Goal: Check status: Check status

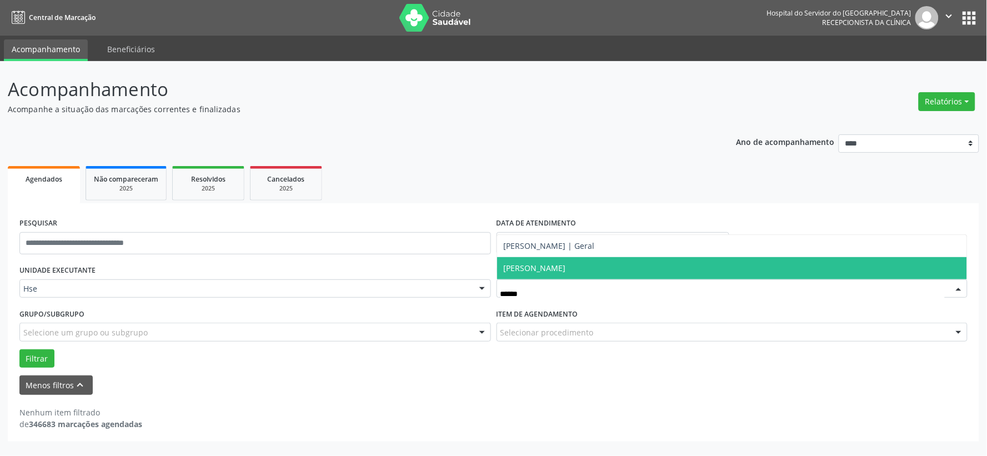
click at [541, 268] on span "[PERSON_NAME]" at bounding box center [535, 268] width 62 height 11
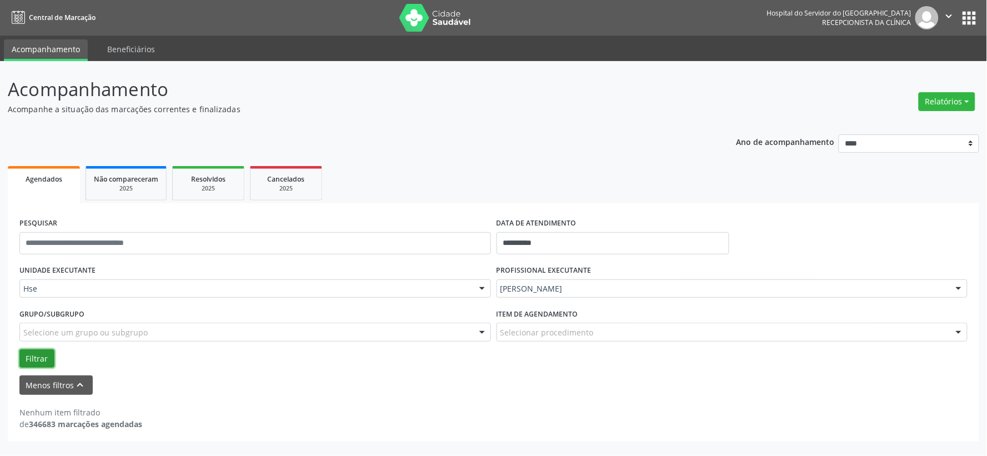
click at [38, 349] on button "Filtrar" at bounding box center [36, 358] width 35 height 19
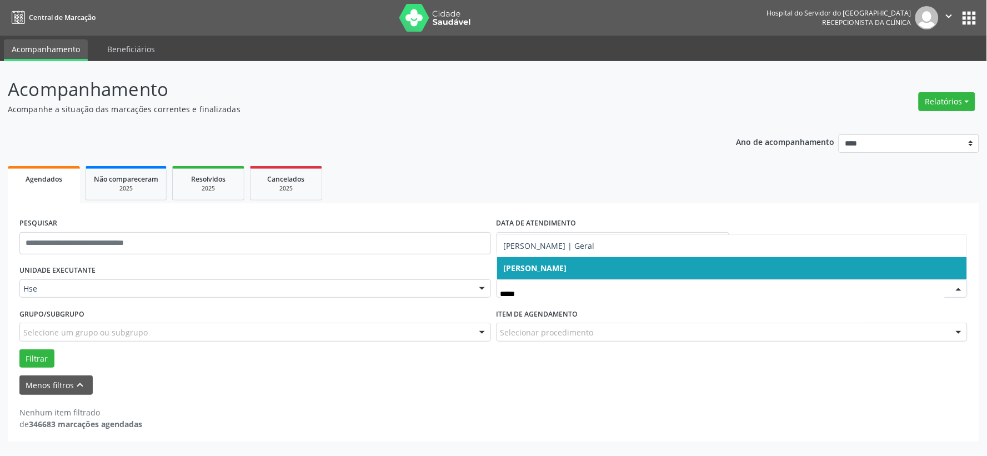
type input "******"
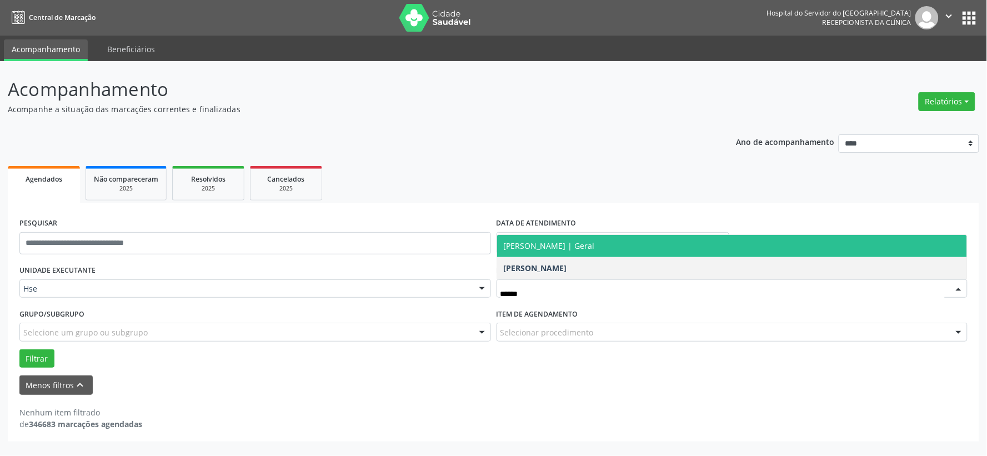
click at [589, 245] on span "[PERSON_NAME] | Geral" at bounding box center [549, 245] width 91 height 11
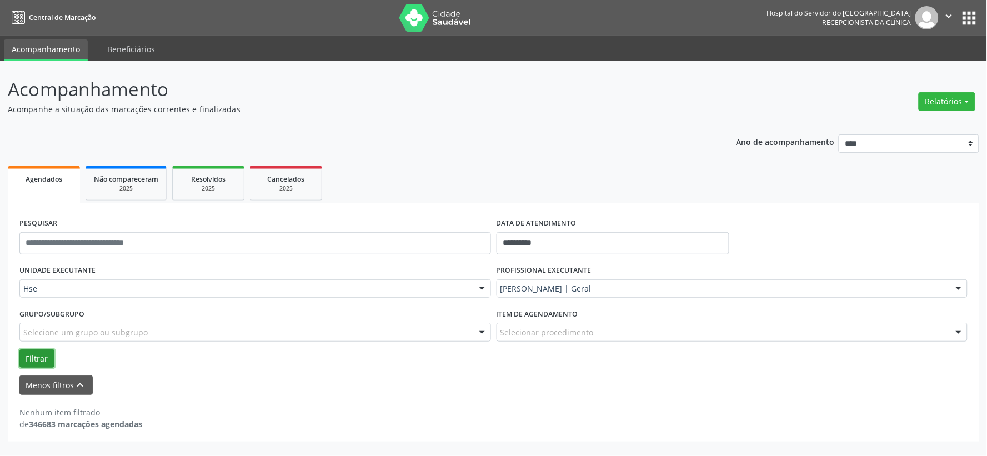
click at [31, 354] on button "Filtrar" at bounding box center [36, 358] width 35 height 19
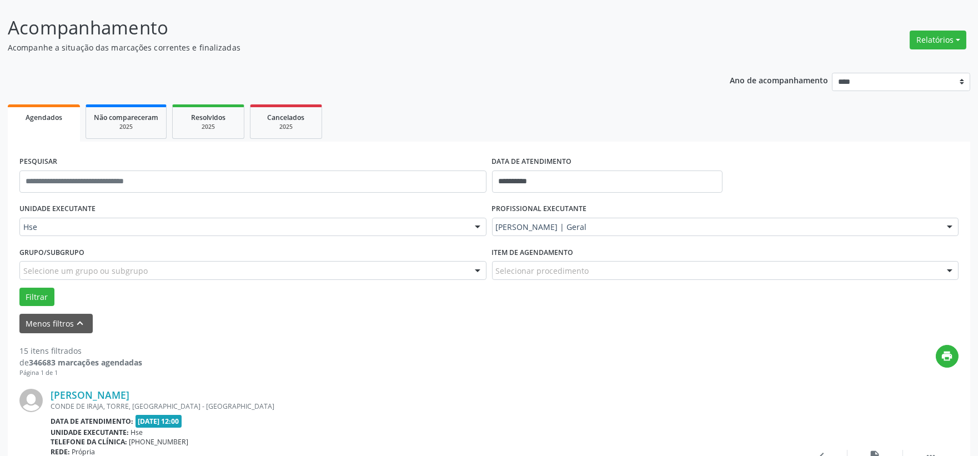
scroll to position [185, 0]
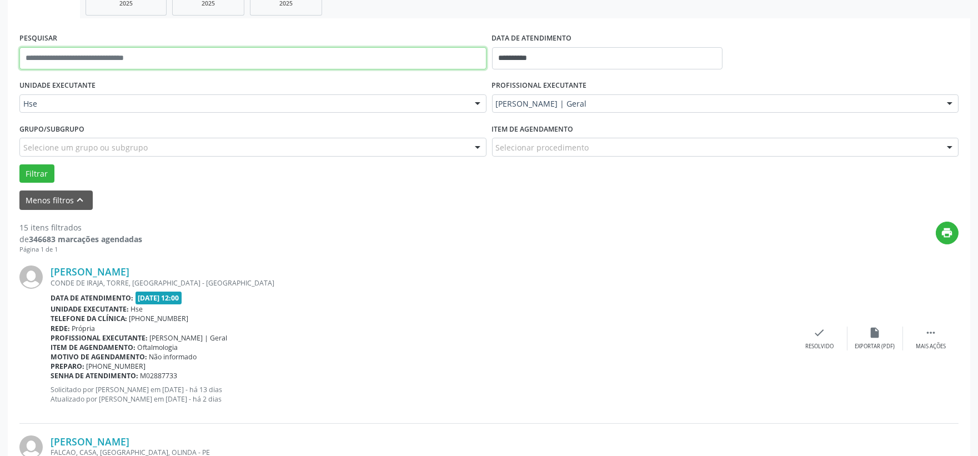
click at [165, 60] on input "text" at bounding box center [252, 58] width 467 height 22
click at [19, 164] on button "Filtrar" at bounding box center [36, 173] width 35 height 19
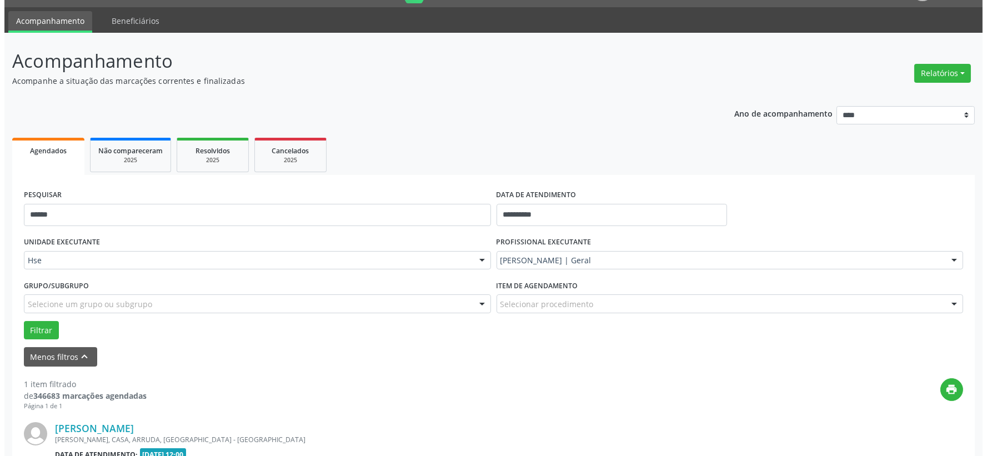
scroll to position [170, 0]
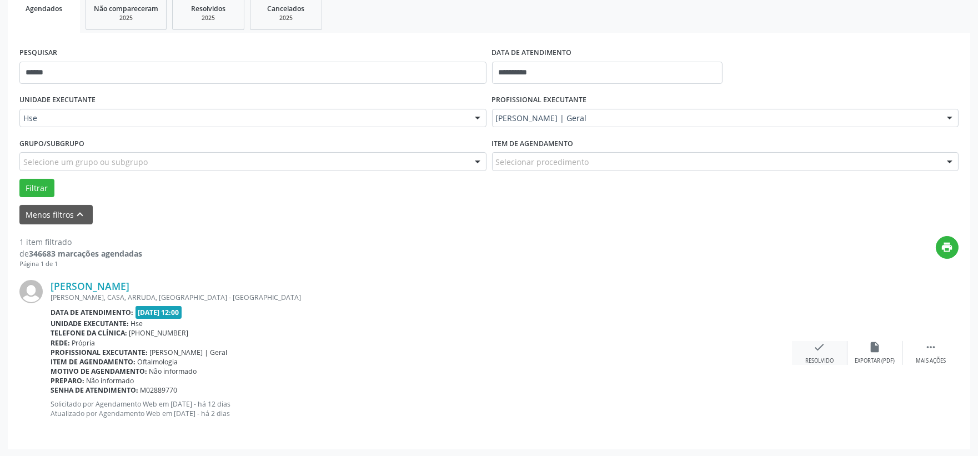
click at [815, 362] on div "Resolvido" at bounding box center [819, 361] width 28 height 8
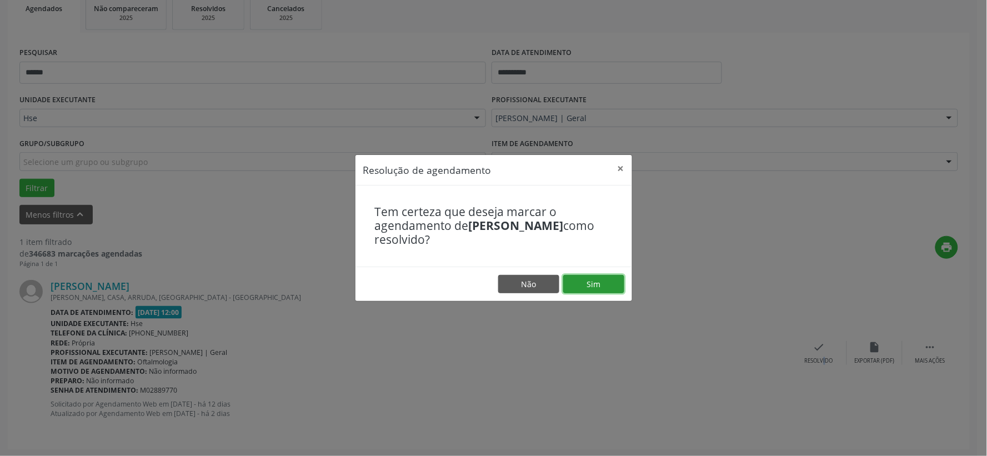
click at [612, 293] on button "Sim" at bounding box center [593, 284] width 61 height 19
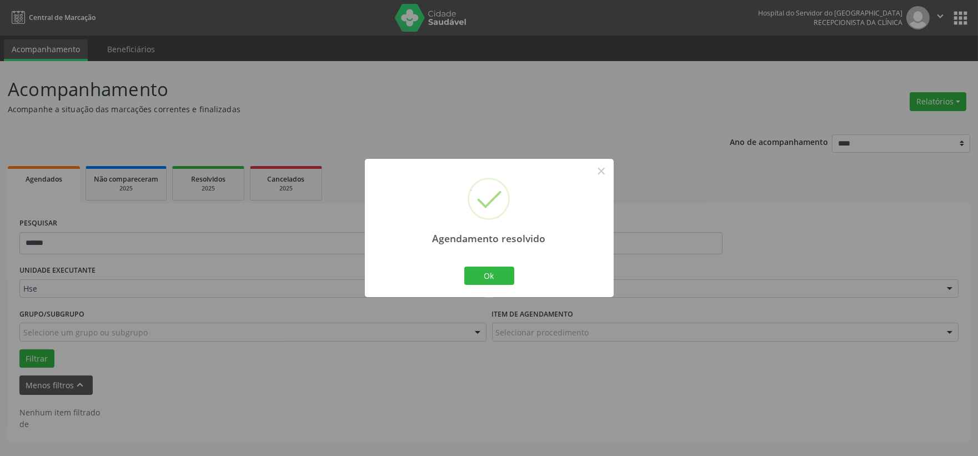
scroll to position [0, 0]
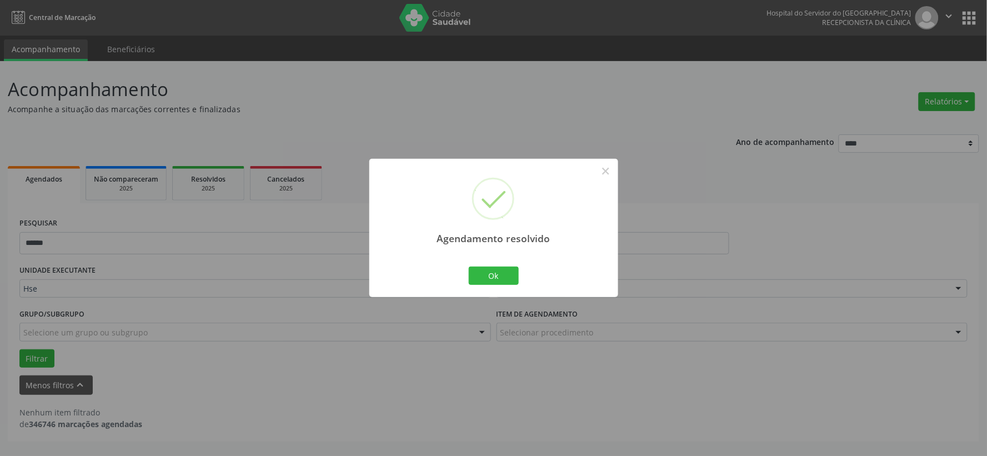
click at [501, 287] on div "Ok Cancel" at bounding box center [493, 275] width 55 height 23
click at [506, 273] on button "Ok" at bounding box center [494, 276] width 50 height 19
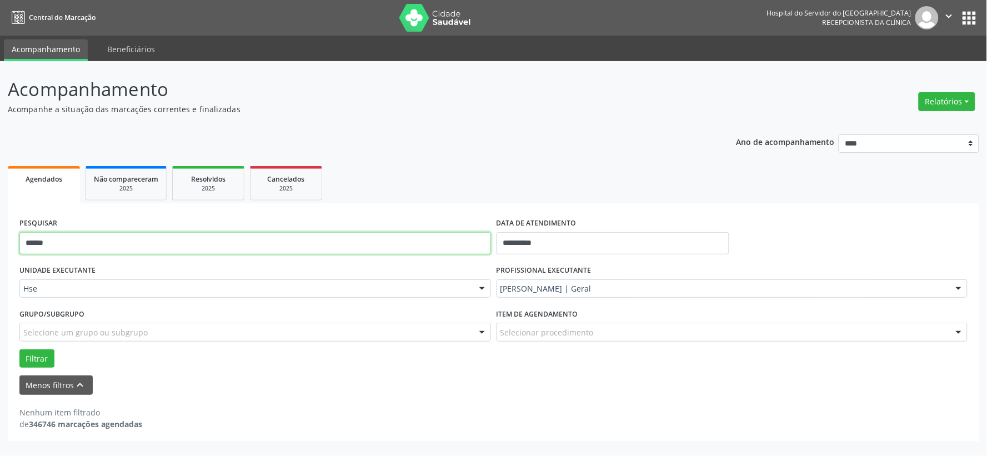
click at [408, 248] on input "******" at bounding box center [254, 243] width 471 height 22
click at [407, 247] on input "******" at bounding box center [254, 243] width 471 height 22
click at [19, 349] on button "Filtrar" at bounding box center [36, 358] width 35 height 19
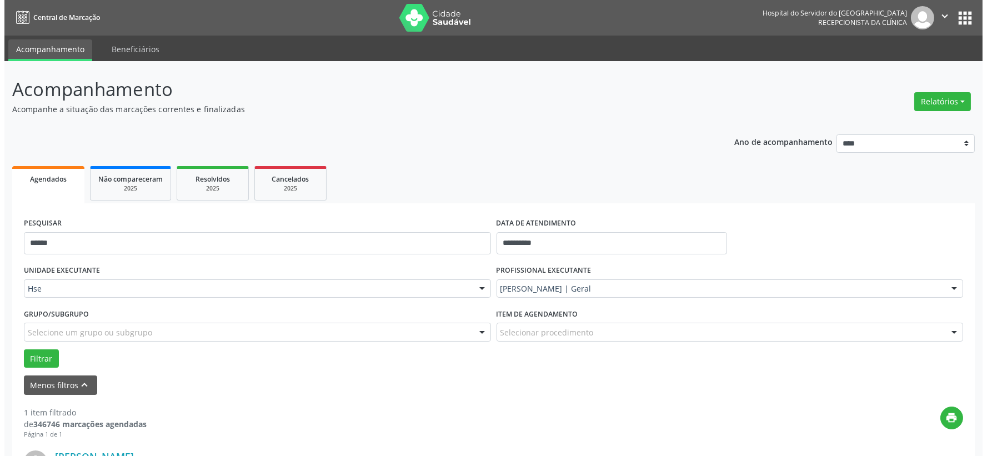
scroll to position [170, 0]
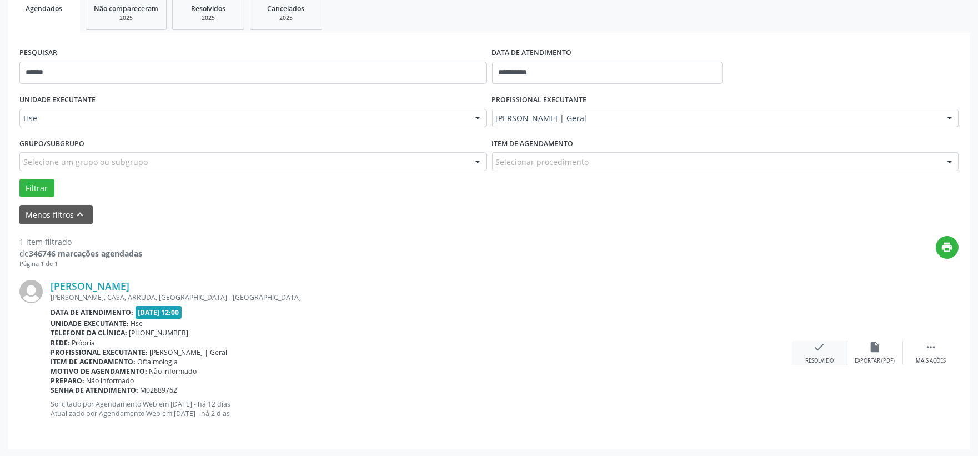
click at [828, 348] on div "check Resolvido" at bounding box center [820, 353] width 56 height 24
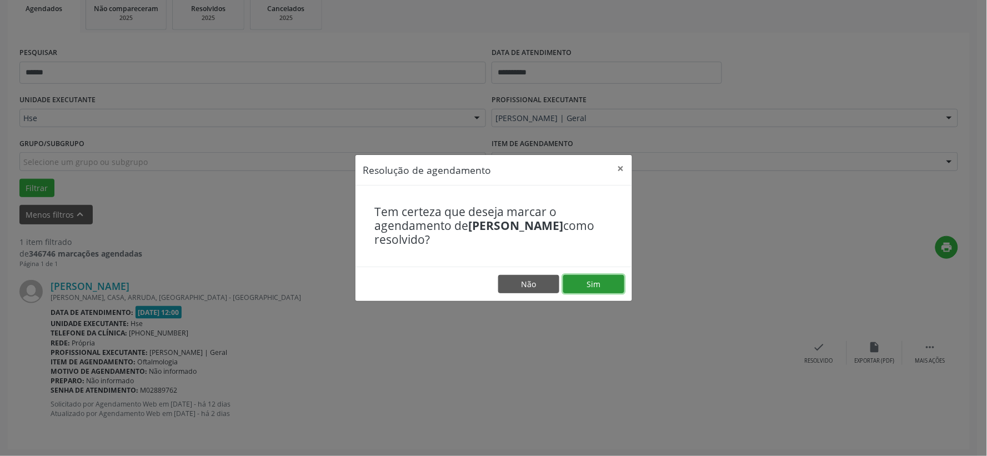
click at [592, 279] on button "Sim" at bounding box center [593, 284] width 61 height 19
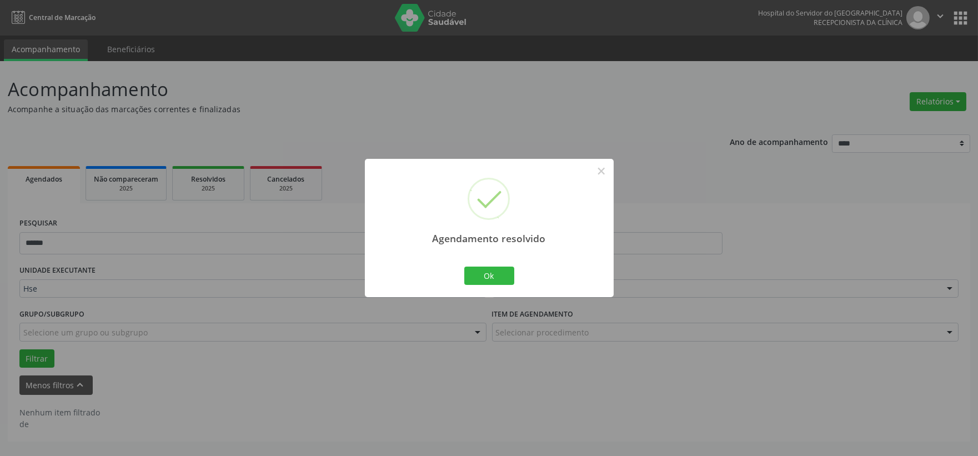
scroll to position [0, 0]
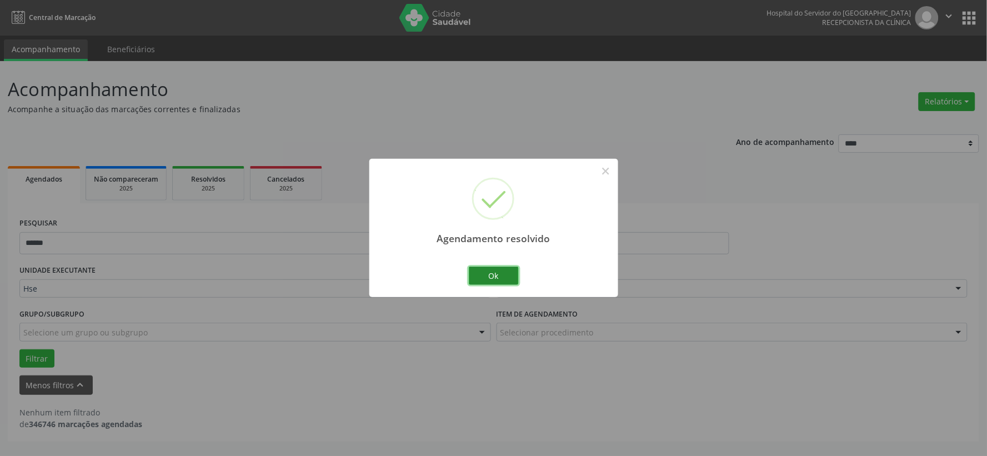
click at [503, 270] on button "Ok" at bounding box center [494, 276] width 50 height 19
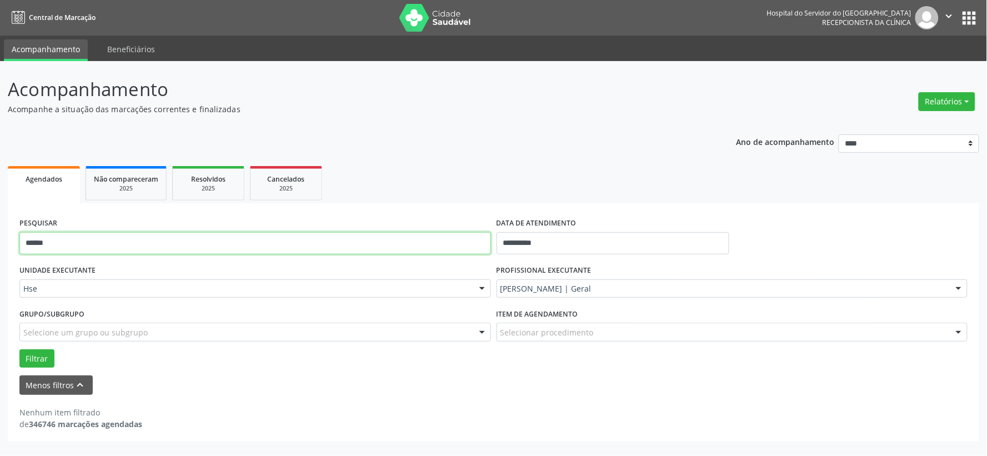
click at [358, 239] on input "******" at bounding box center [254, 243] width 471 height 22
click at [19, 349] on button "Filtrar" at bounding box center [36, 358] width 35 height 19
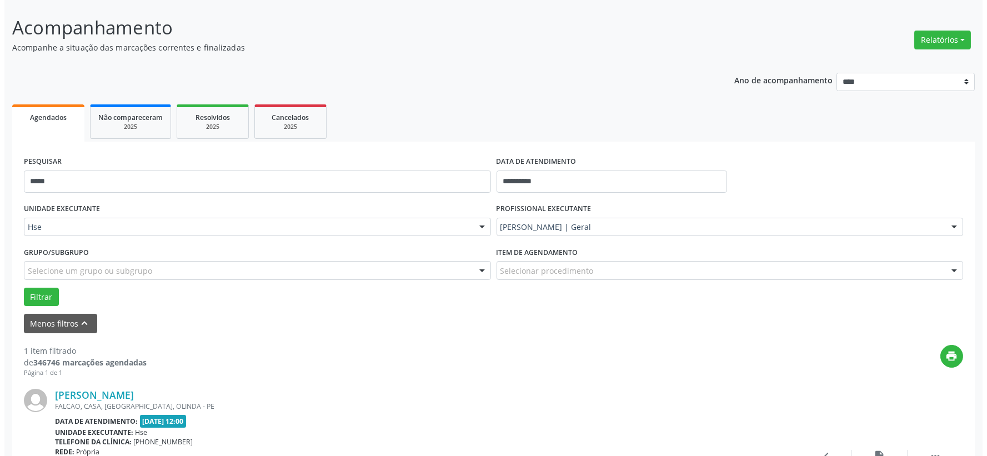
scroll to position [170, 0]
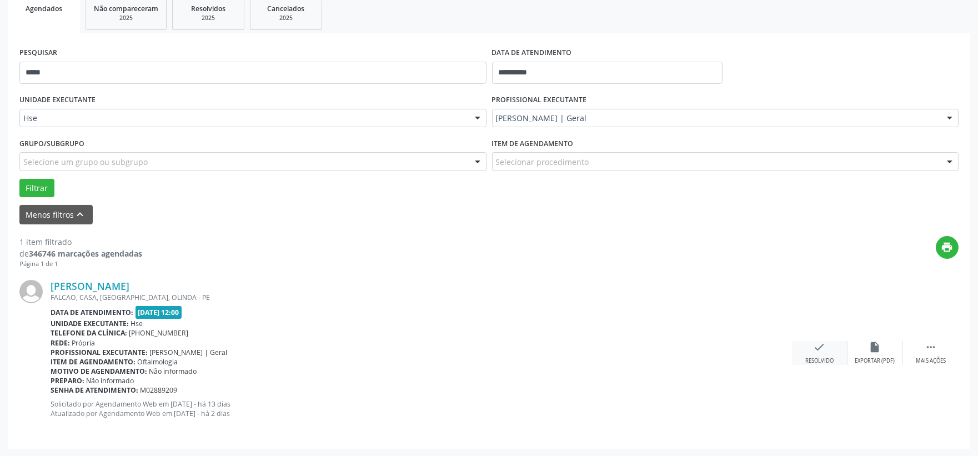
click at [825, 353] on div "check Resolvido" at bounding box center [820, 353] width 56 height 24
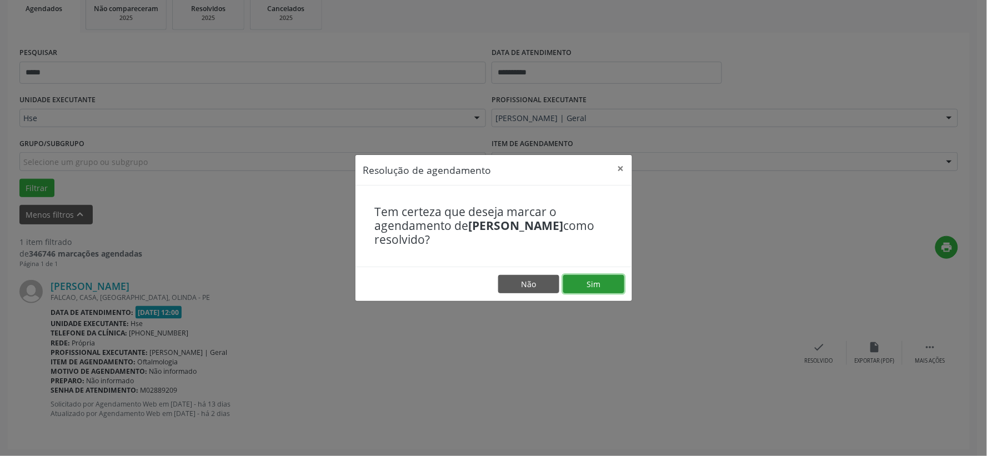
click at [615, 287] on button "Sim" at bounding box center [593, 284] width 61 height 19
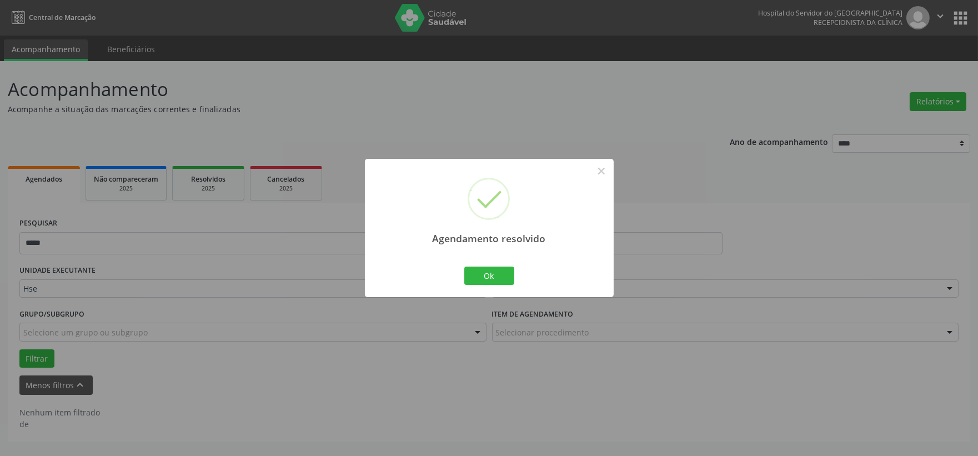
scroll to position [0, 0]
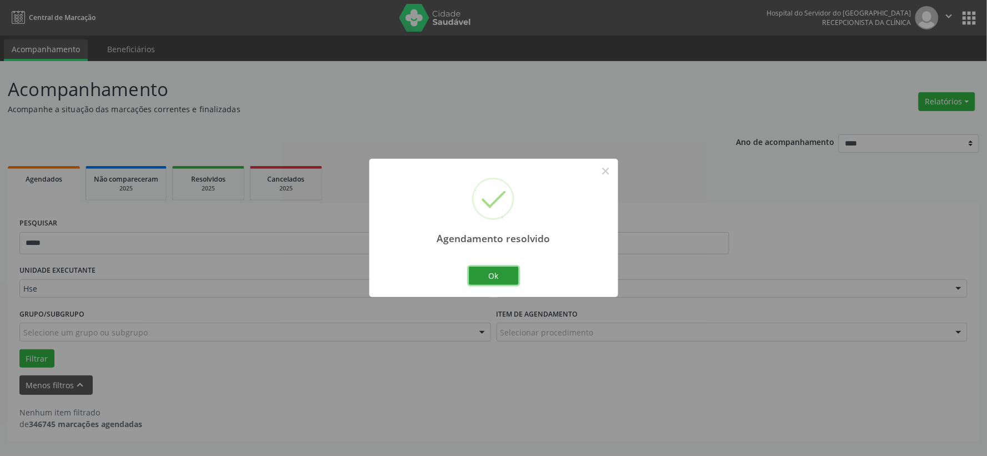
drag, startPoint x: 492, startPoint y: 269, endPoint x: 524, endPoint y: 285, distance: 35.5
click at [493, 269] on button "Ok" at bounding box center [494, 276] width 50 height 19
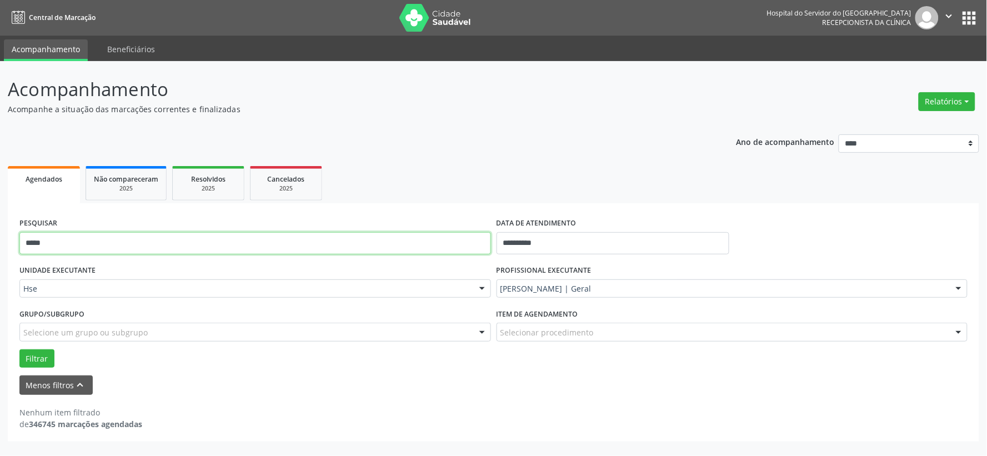
click at [444, 240] on input "*****" at bounding box center [254, 243] width 471 height 22
type input "*"
click at [19, 349] on button "Filtrar" at bounding box center [36, 358] width 35 height 19
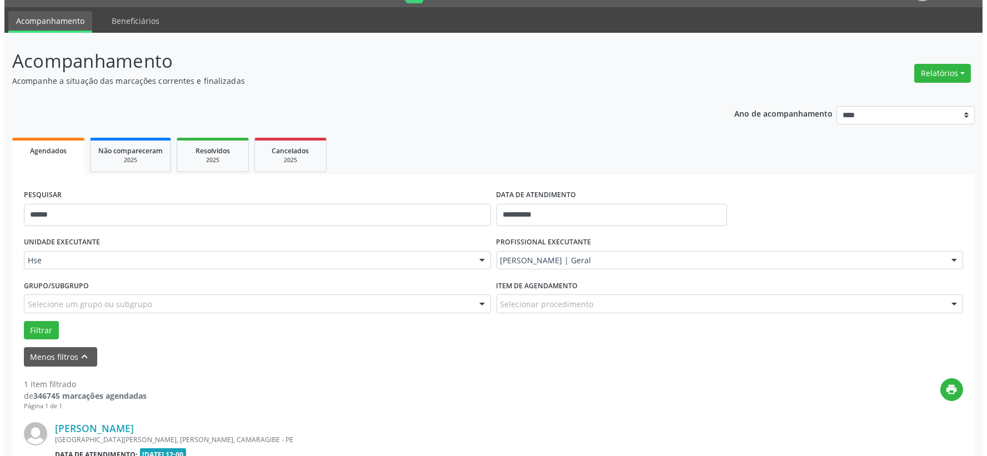
scroll to position [152, 0]
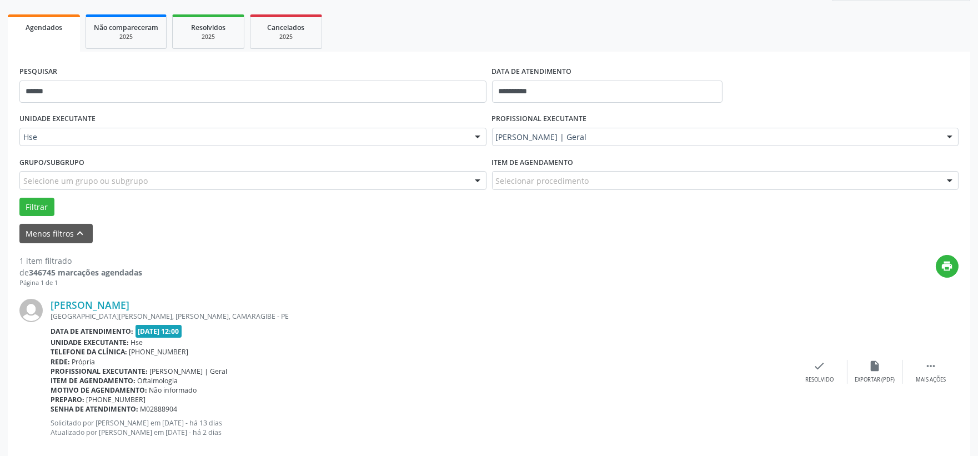
click at [811, 356] on div "[PERSON_NAME] [GEOGRAPHIC_DATA][PERSON_NAME], [PERSON_NAME], CAMARAGIBE - PE Da…" at bounding box center [488, 371] width 939 height 169
click at [816, 362] on icon "check" at bounding box center [819, 366] width 12 height 12
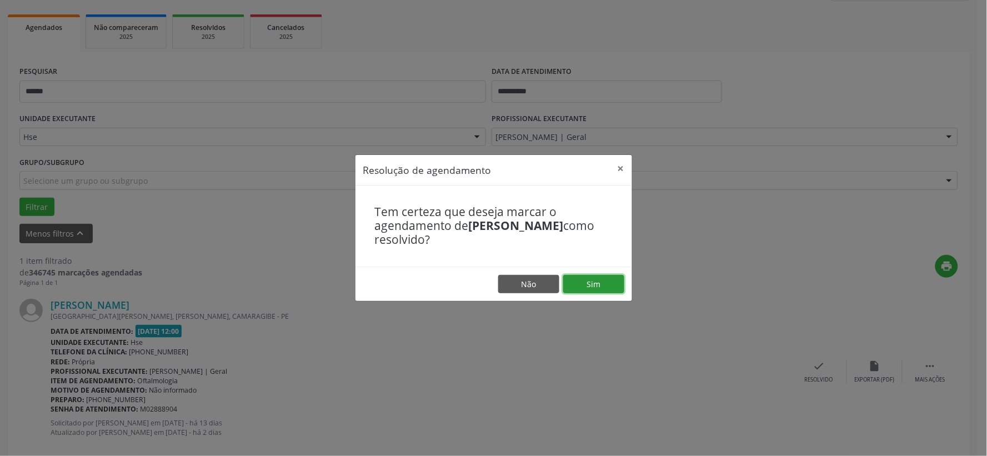
click at [602, 282] on button "Sim" at bounding box center [593, 284] width 61 height 19
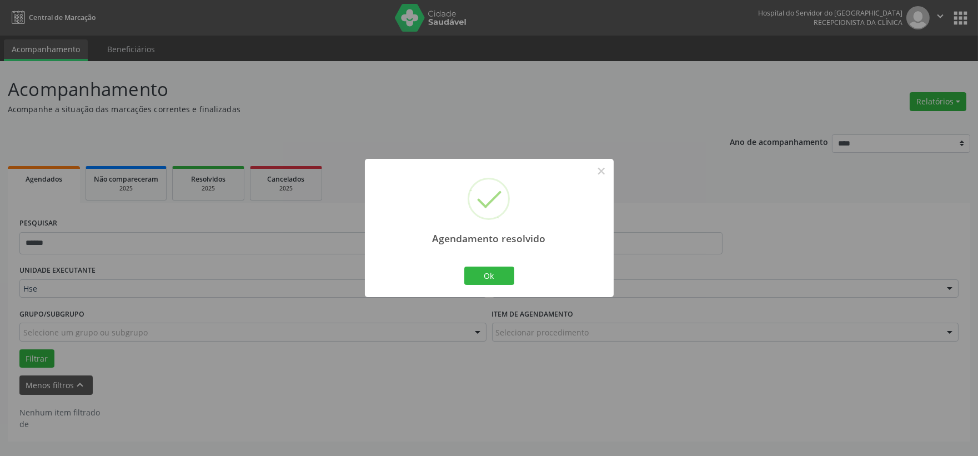
scroll to position [0, 0]
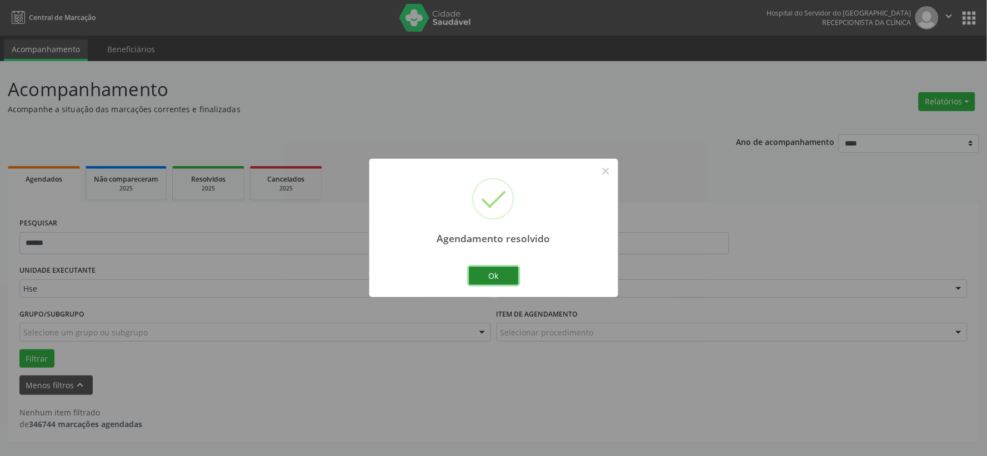
click at [508, 274] on button "Ok" at bounding box center [494, 276] width 50 height 19
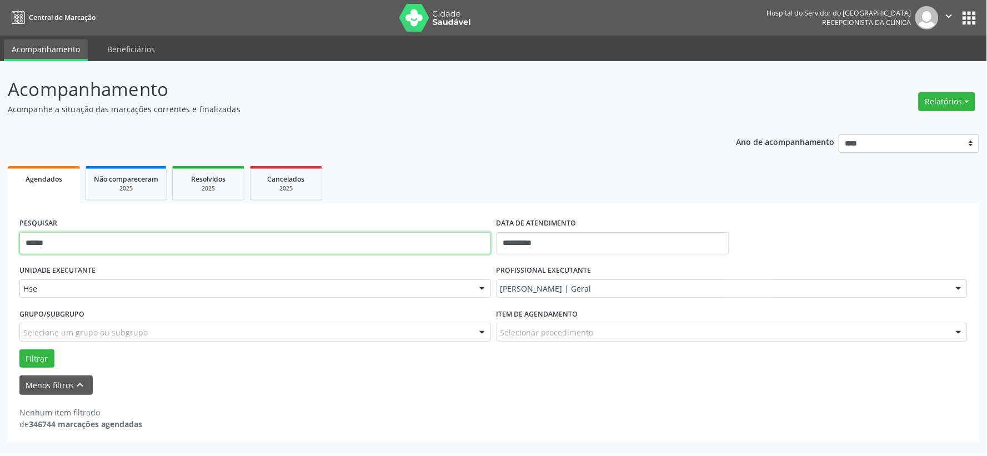
click at [396, 239] on input "******" at bounding box center [254, 243] width 471 height 22
click at [19, 349] on button "Filtrar" at bounding box center [36, 358] width 35 height 19
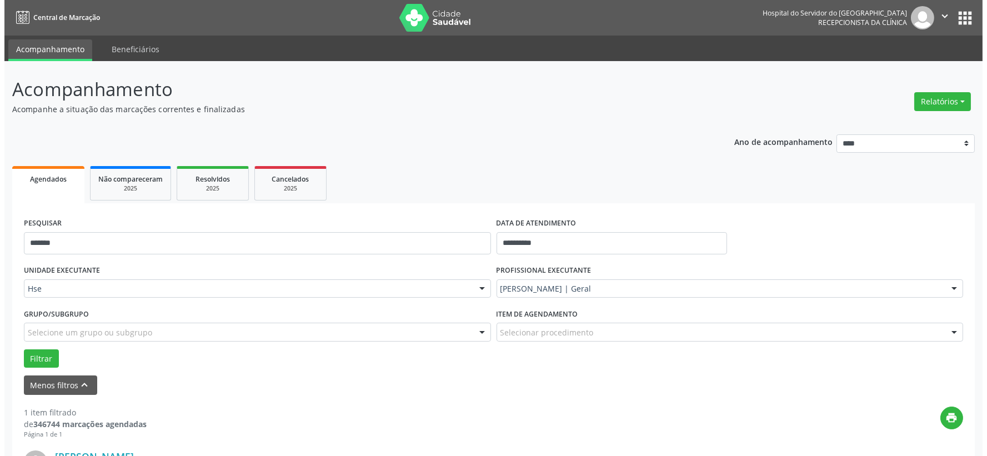
scroll to position [170, 0]
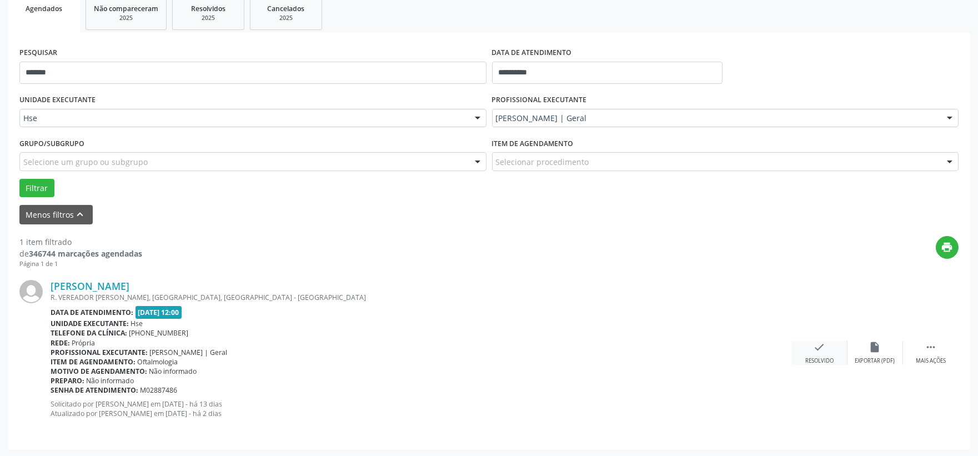
click at [811, 357] on div "Resolvido" at bounding box center [819, 361] width 28 height 8
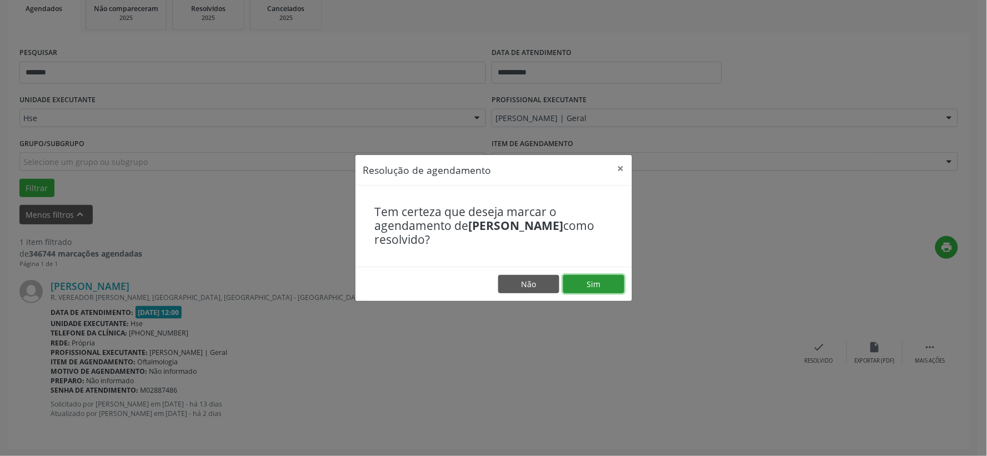
click at [602, 288] on button "Sim" at bounding box center [593, 284] width 61 height 19
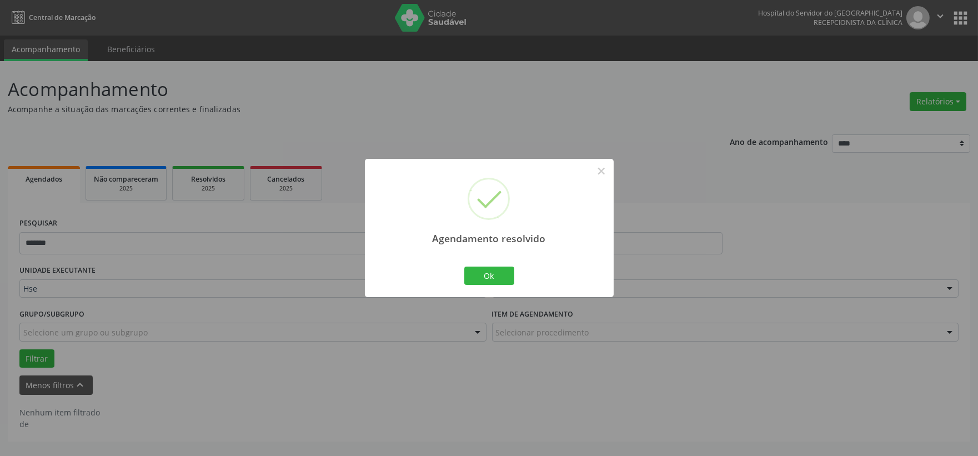
scroll to position [0, 0]
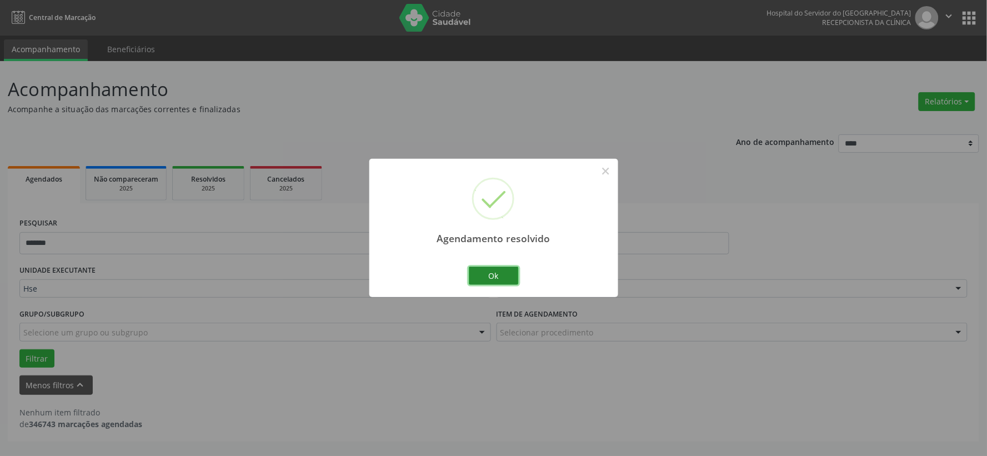
click at [491, 273] on button "Ok" at bounding box center [494, 276] width 50 height 19
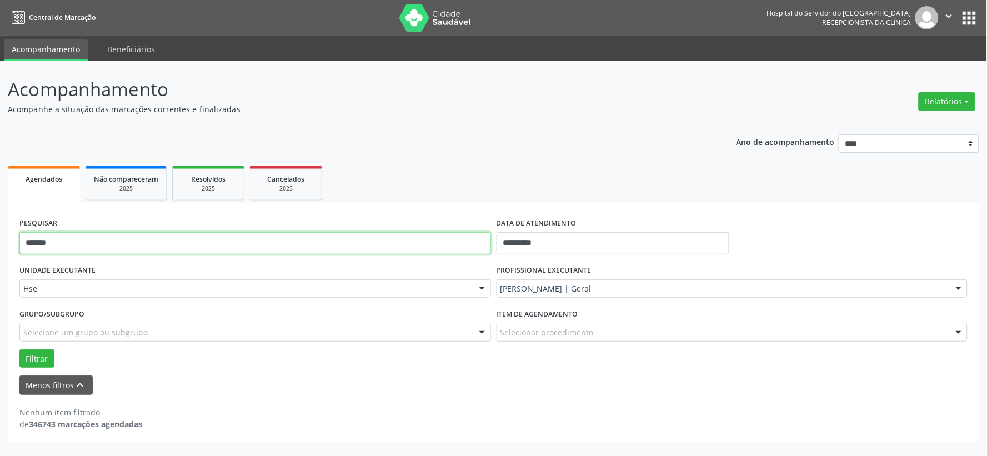
click at [413, 253] on input "*******" at bounding box center [254, 243] width 471 height 22
click at [412, 253] on input "*******" at bounding box center [254, 243] width 471 height 22
click at [19, 349] on button "Filtrar" at bounding box center [36, 358] width 35 height 19
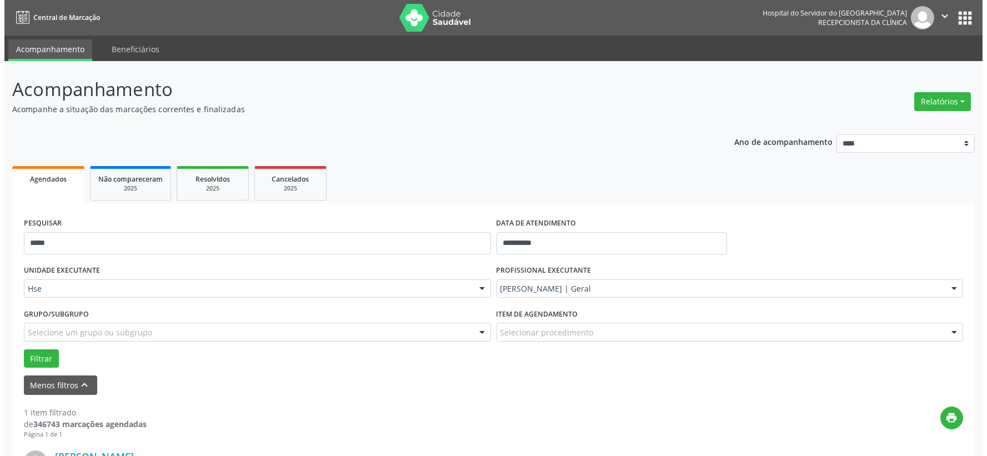
scroll to position [170, 0]
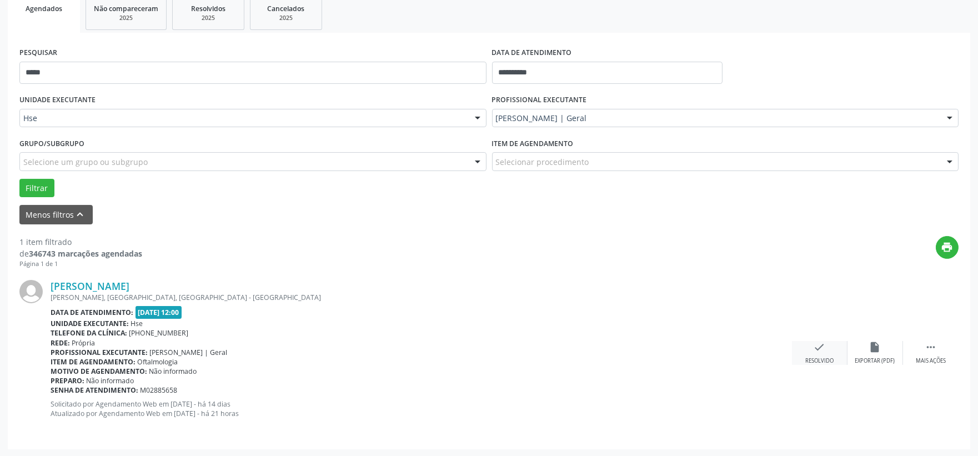
click at [819, 357] on div "Resolvido" at bounding box center [819, 361] width 28 height 8
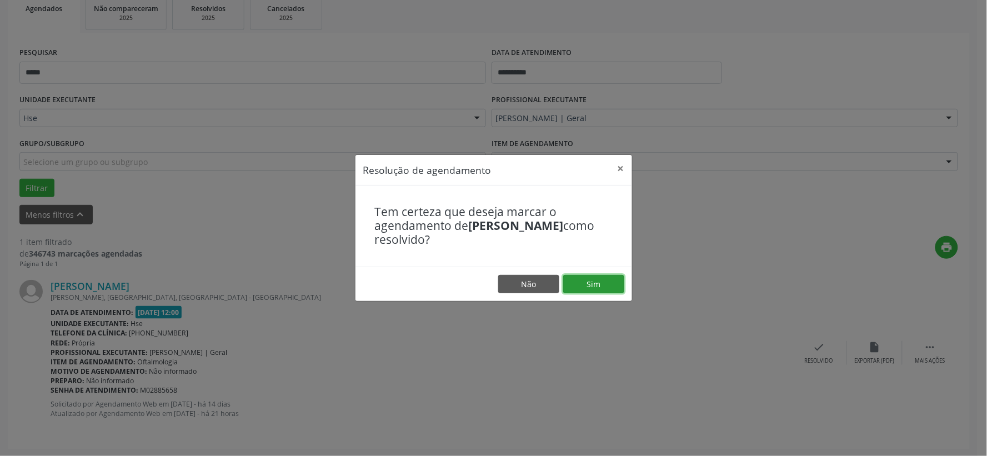
click at [614, 286] on button "Sim" at bounding box center [593, 284] width 61 height 19
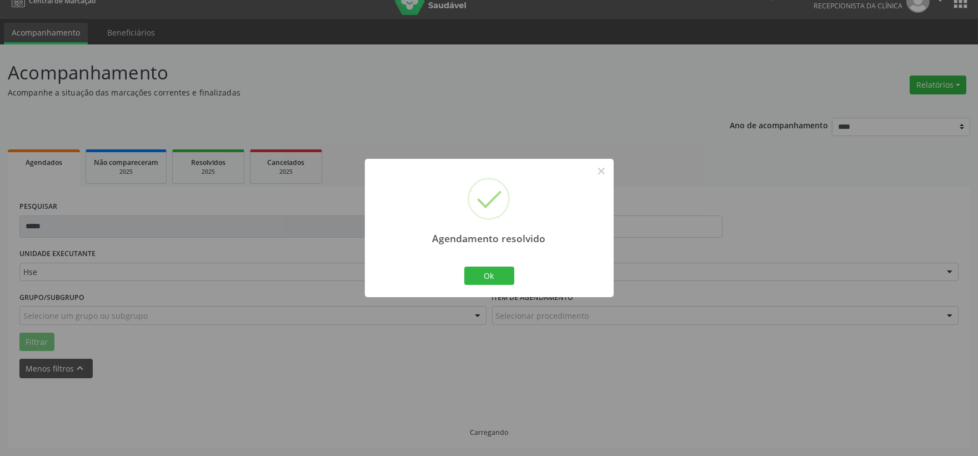
scroll to position [0, 0]
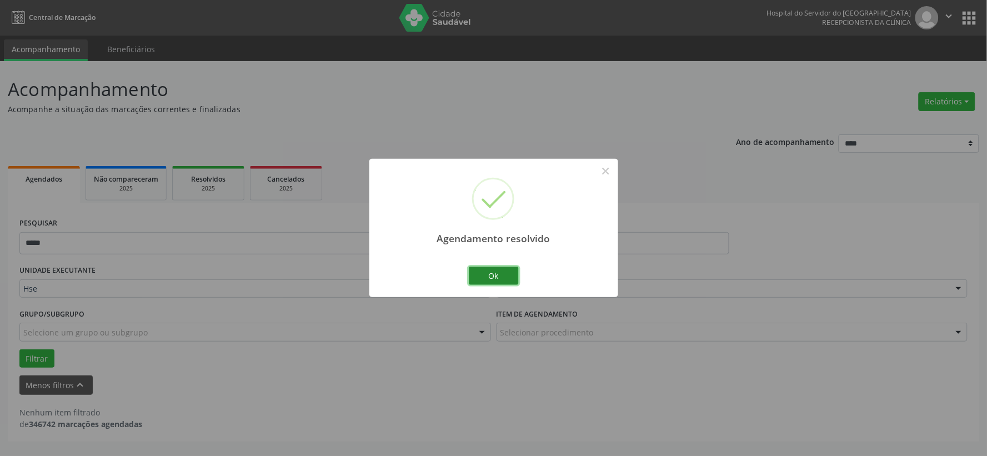
click at [495, 272] on button "Ok" at bounding box center [494, 276] width 50 height 19
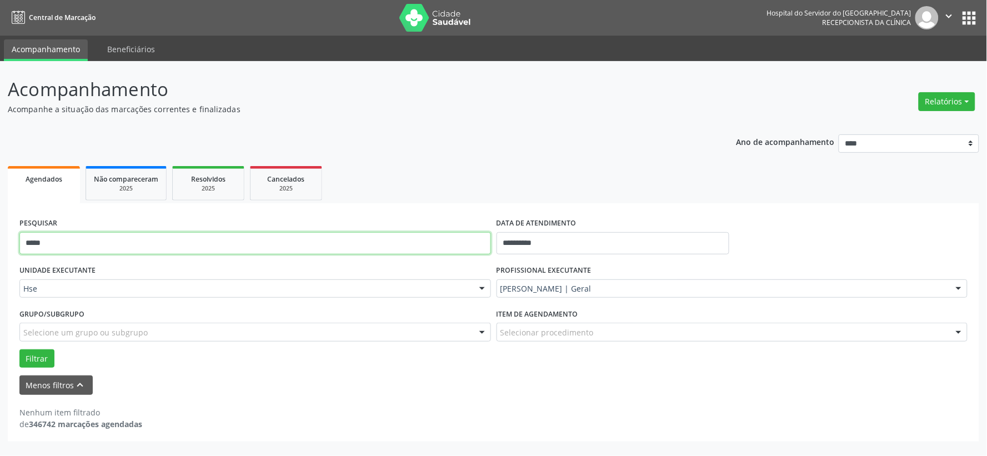
click at [404, 248] on input "*****" at bounding box center [254, 243] width 471 height 22
click at [403, 246] on input "*****" at bounding box center [254, 243] width 471 height 22
click at [19, 349] on button "Filtrar" at bounding box center [36, 358] width 35 height 19
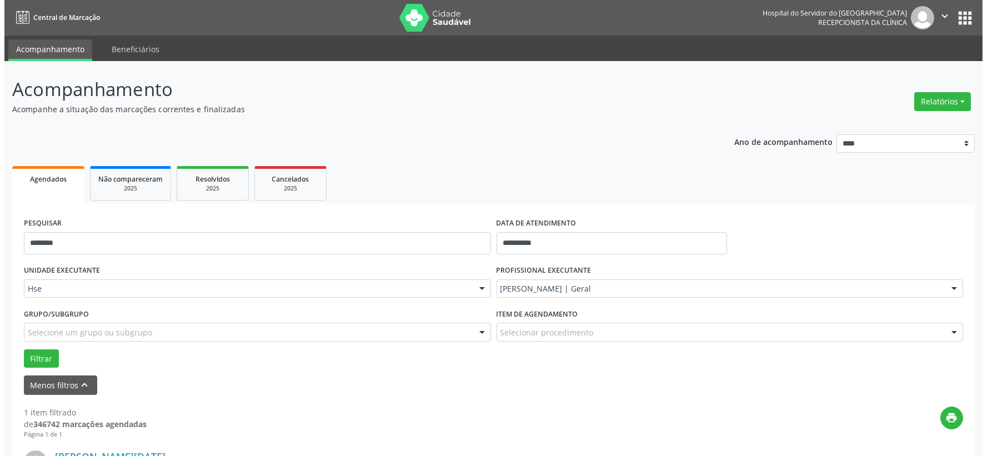
scroll to position [170, 0]
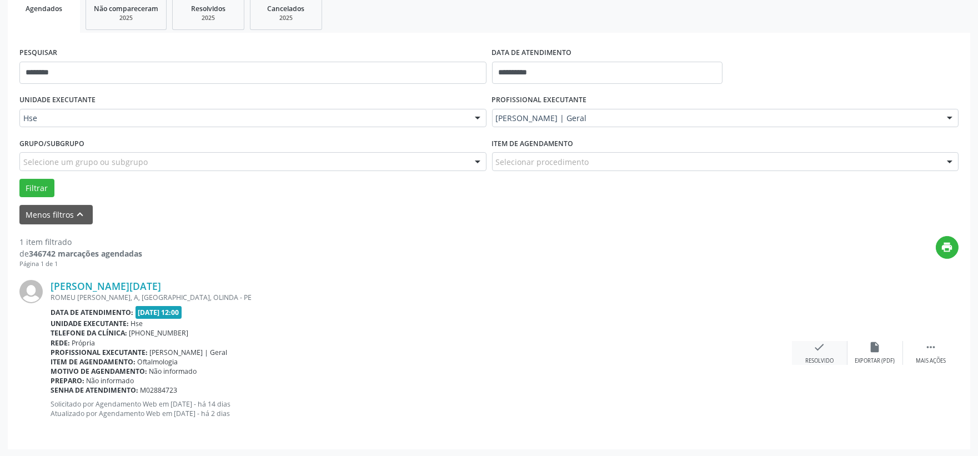
click at [820, 342] on icon "check" at bounding box center [819, 347] width 12 height 12
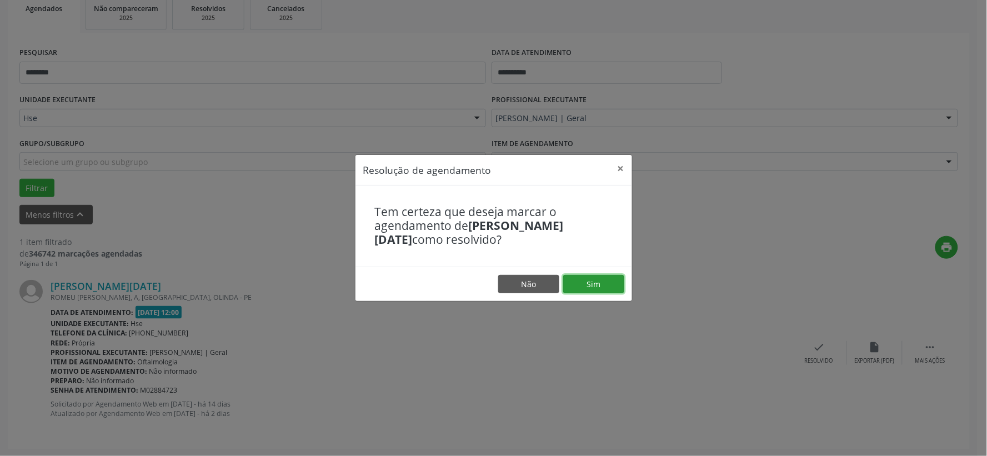
click at [613, 282] on button "Sim" at bounding box center [593, 284] width 61 height 19
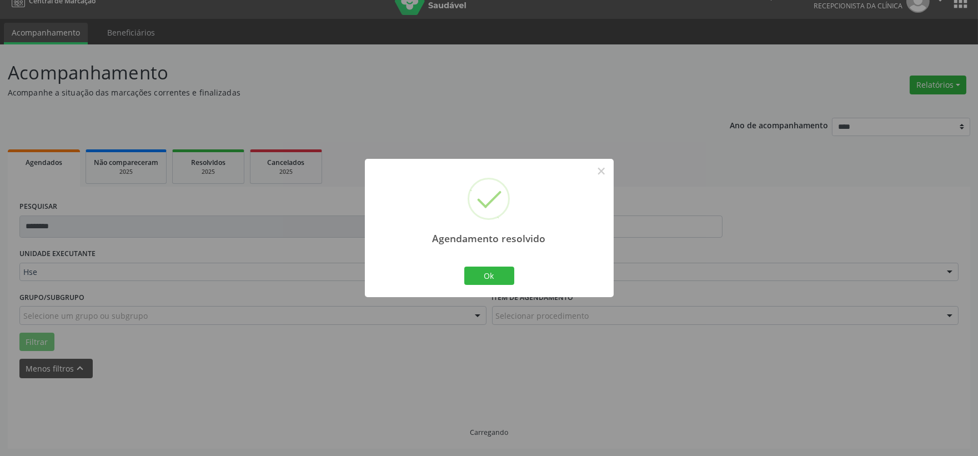
scroll to position [0, 0]
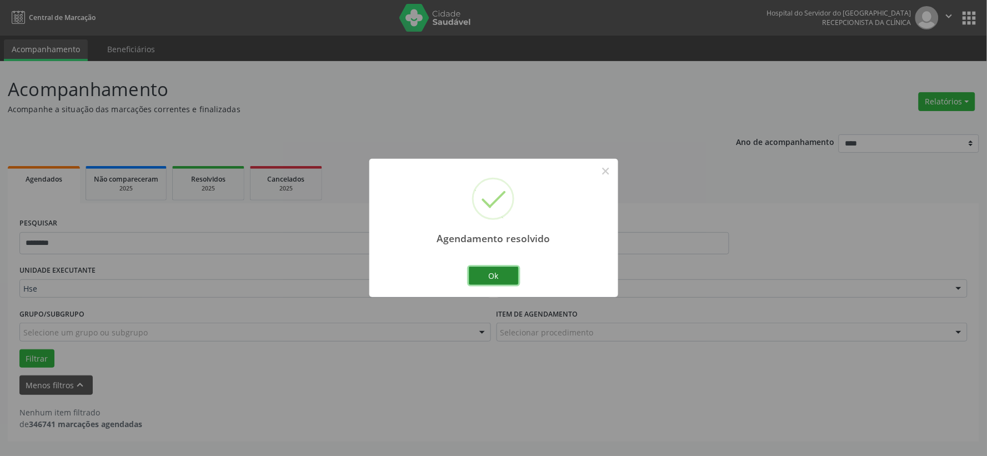
click at [495, 276] on button "Ok" at bounding box center [494, 276] width 50 height 19
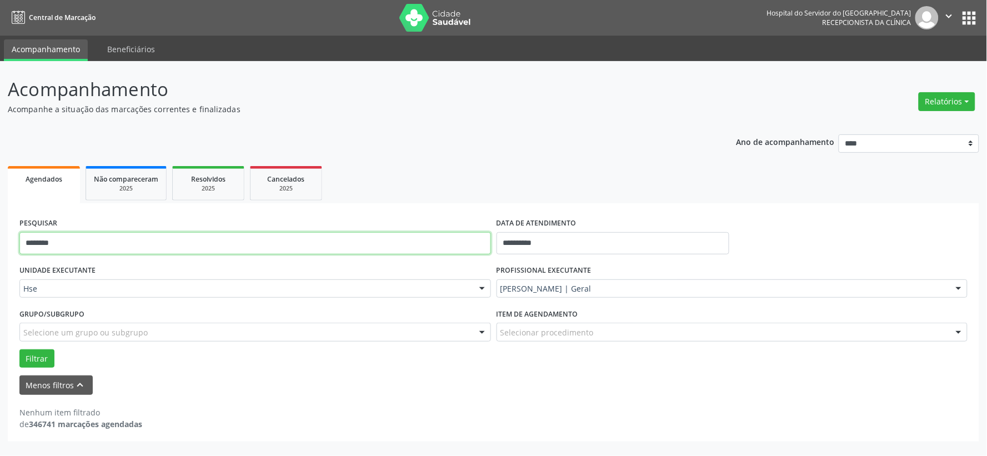
click at [423, 244] on input "********" at bounding box center [254, 243] width 471 height 22
click at [423, 243] on input "********" at bounding box center [254, 243] width 471 height 22
click at [423, 242] on input "********" at bounding box center [254, 243] width 471 height 22
click at [19, 349] on button "Filtrar" at bounding box center [36, 358] width 35 height 19
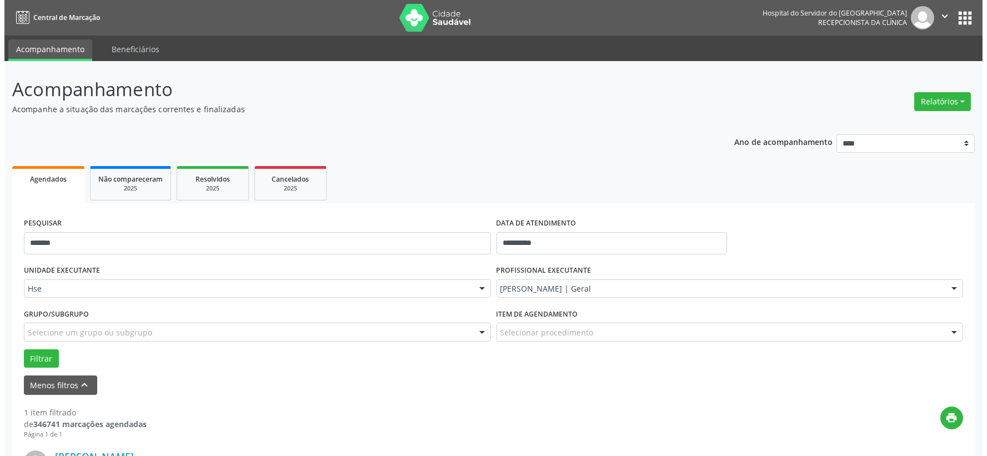
scroll to position [170, 0]
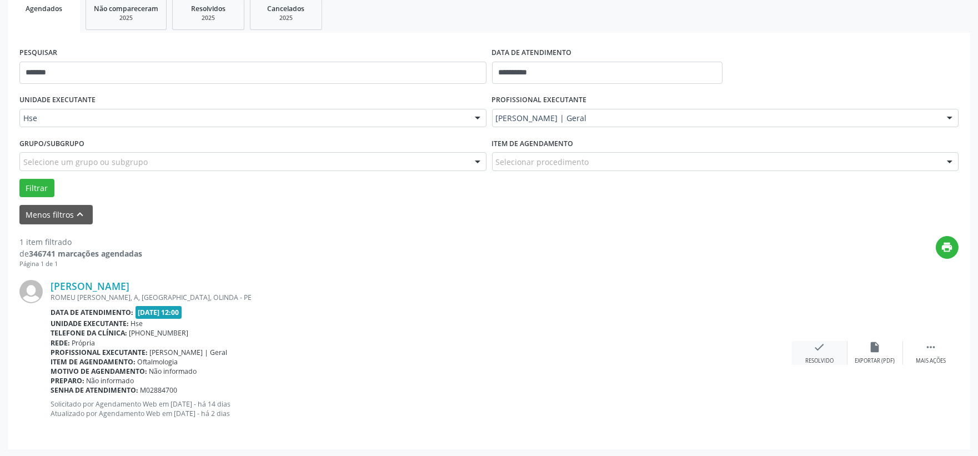
click at [809, 347] on div "check Resolvido" at bounding box center [820, 353] width 56 height 24
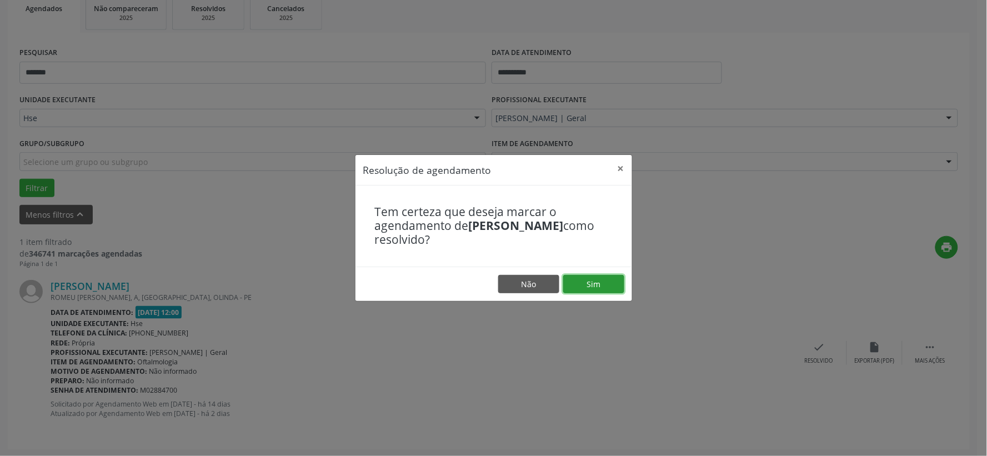
click at [601, 282] on button "Sim" at bounding box center [593, 284] width 61 height 19
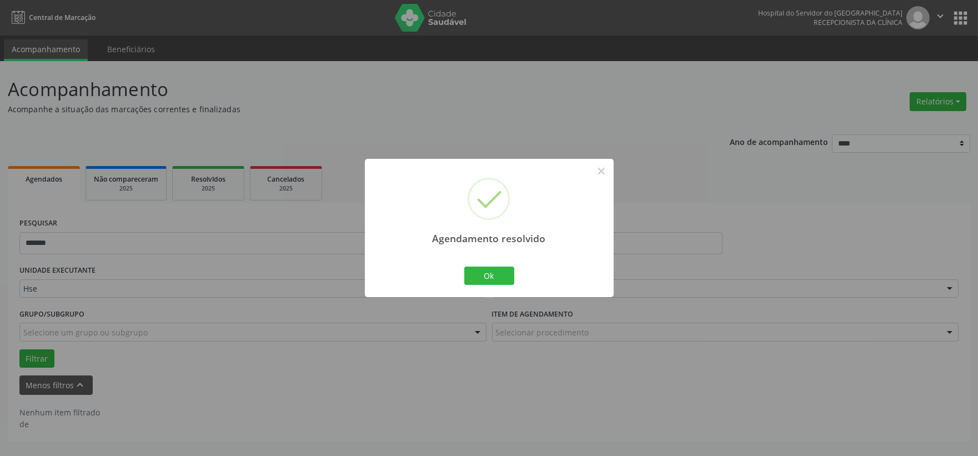
scroll to position [0, 0]
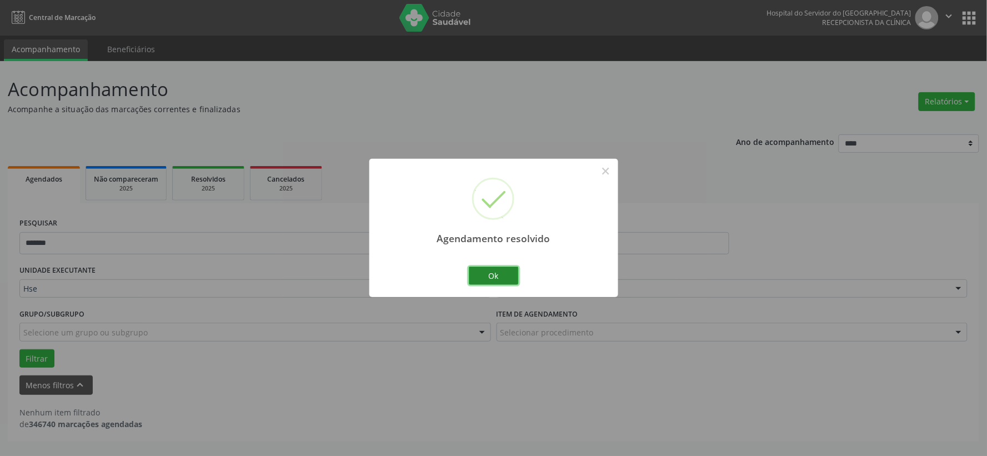
click at [483, 280] on button "Ok" at bounding box center [494, 276] width 50 height 19
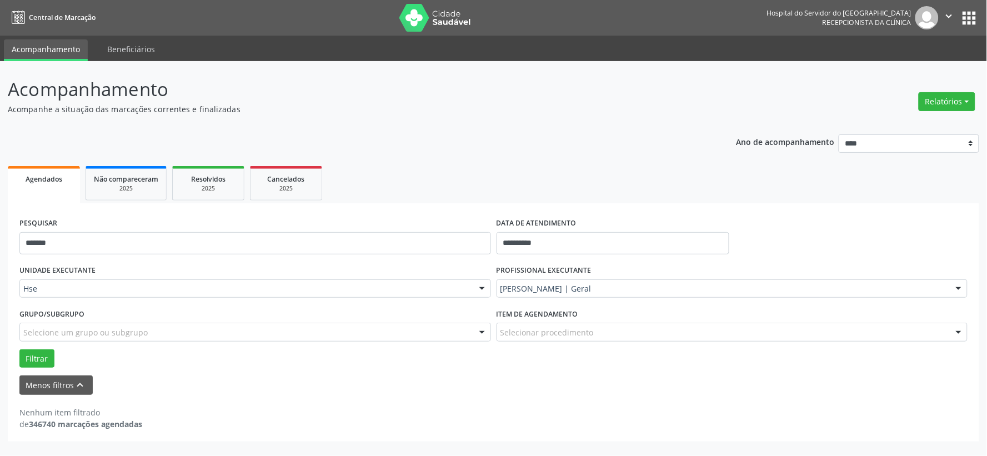
click at [358, 230] on div "PESQUISAR *******" at bounding box center [255, 238] width 477 height 47
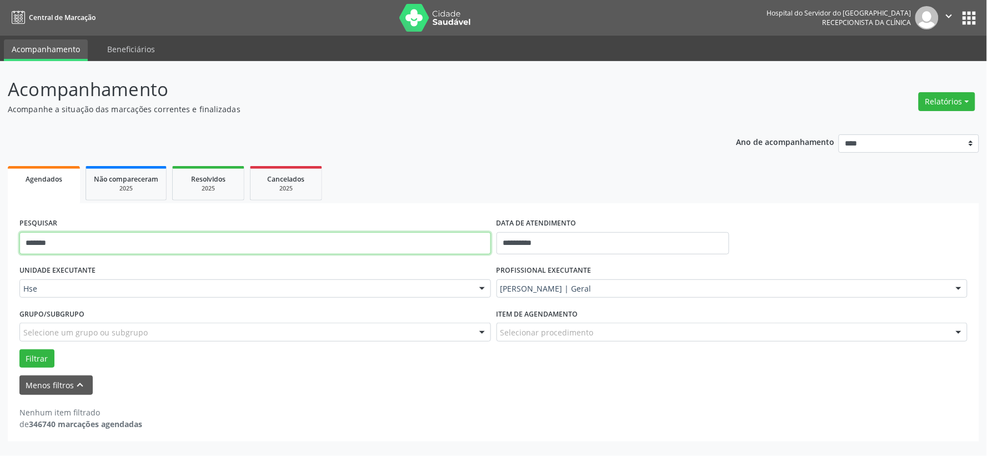
click at [355, 235] on input "*******" at bounding box center [254, 243] width 471 height 22
click at [355, 239] on input "*******" at bounding box center [254, 243] width 471 height 22
type input "******"
click at [19, 349] on button "Filtrar" at bounding box center [36, 358] width 35 height 19
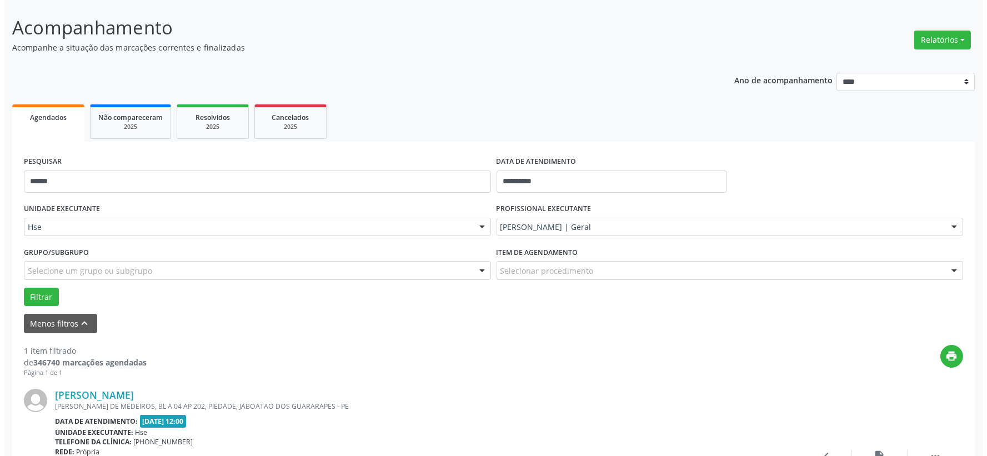
scroll to position [170, 0]
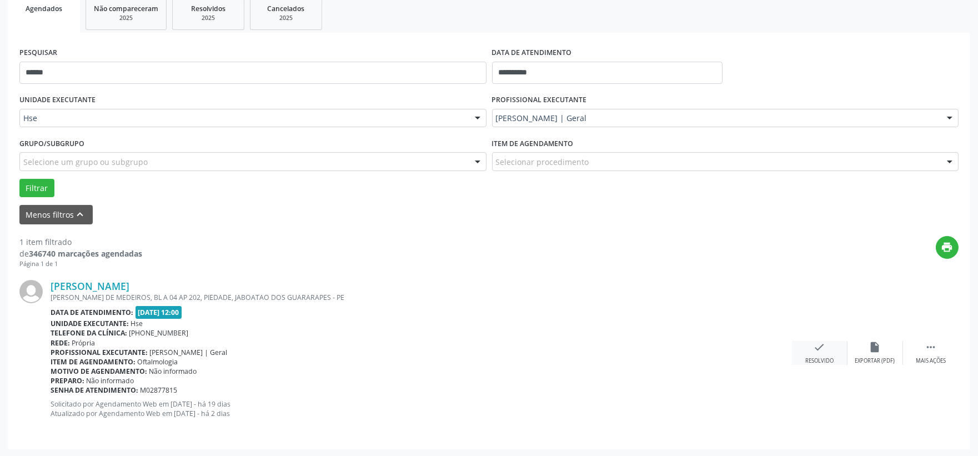
click at [802, 353] on div "check Resolvido" at bounding box center [820, 353] width 56 height 24
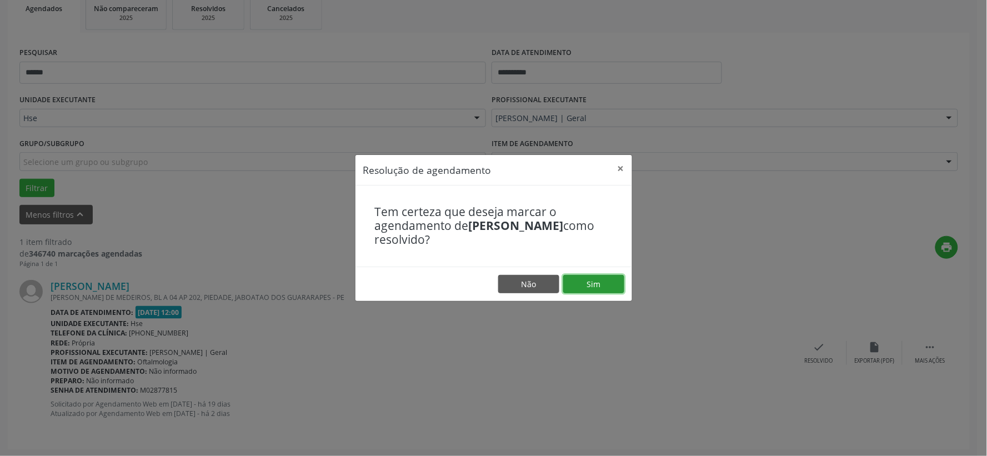
click at [610, 289] on button "Sim" at bounding box center [593, 284] width 61 height 19
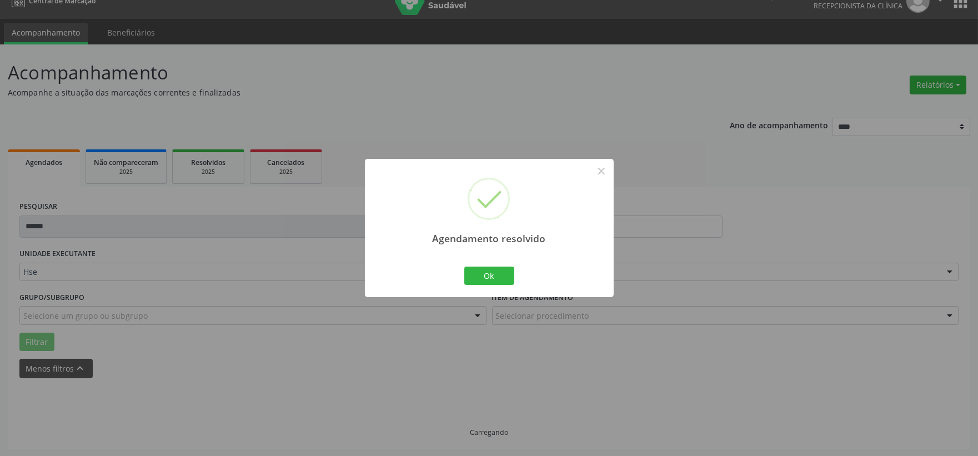
scroll to position [0, 0]
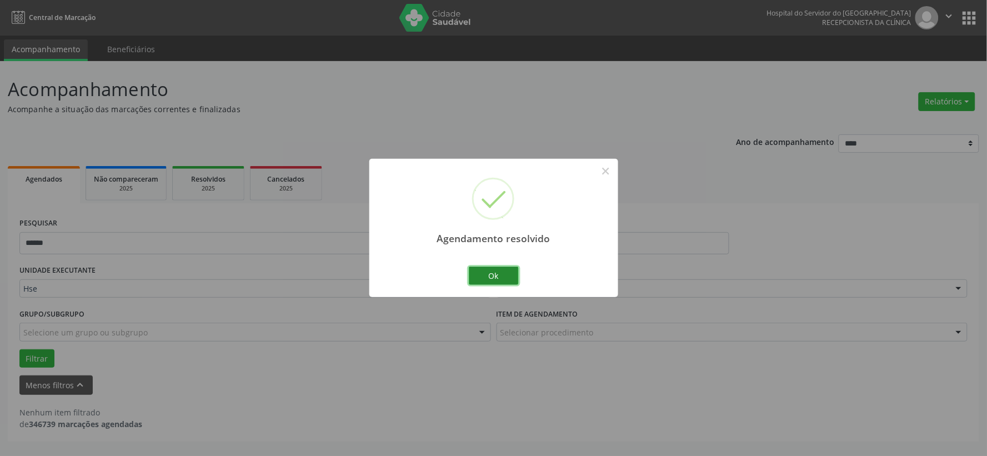
click at [495, 278] on button "Ok" at bounding box center [494, 276] width 50 height 19
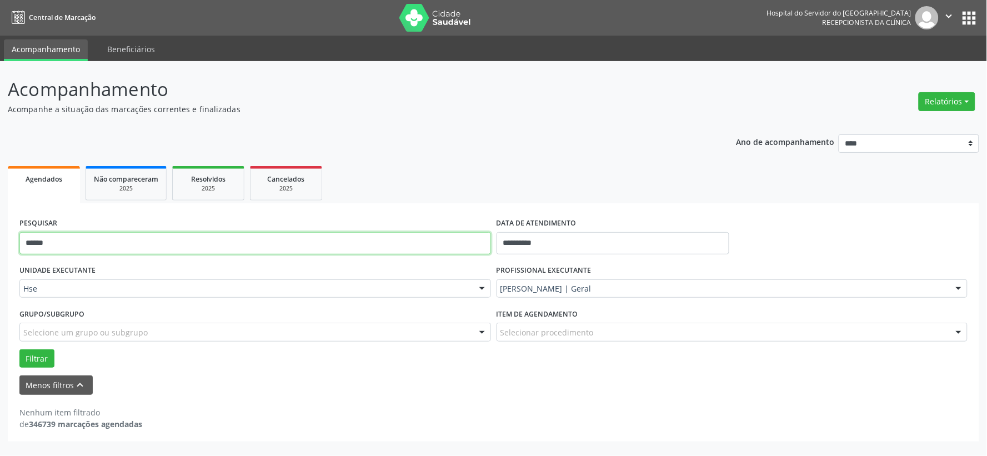
click at [468, 234] on input "******" at bounding box center [254, 243] width 471 height 22
click at [19, 349] on button "Filtrar" at bounding box center [36, 358] width 35 height 19
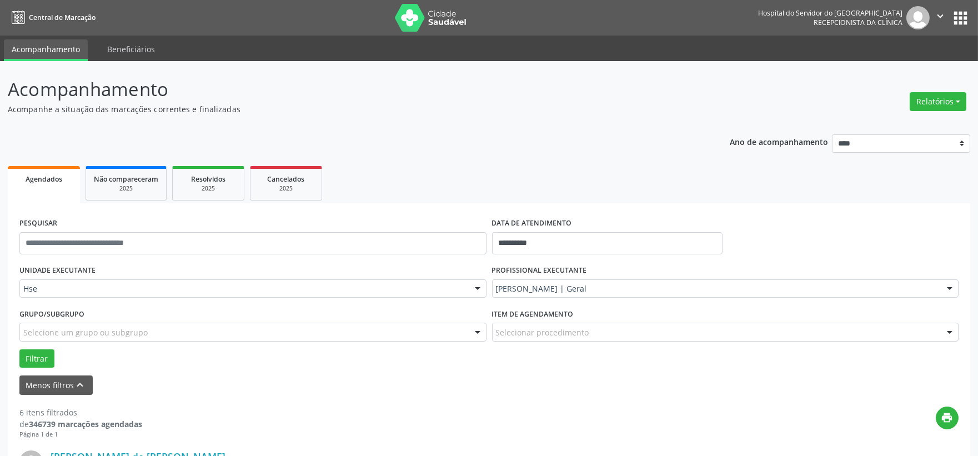
scroll to position [123, 0]
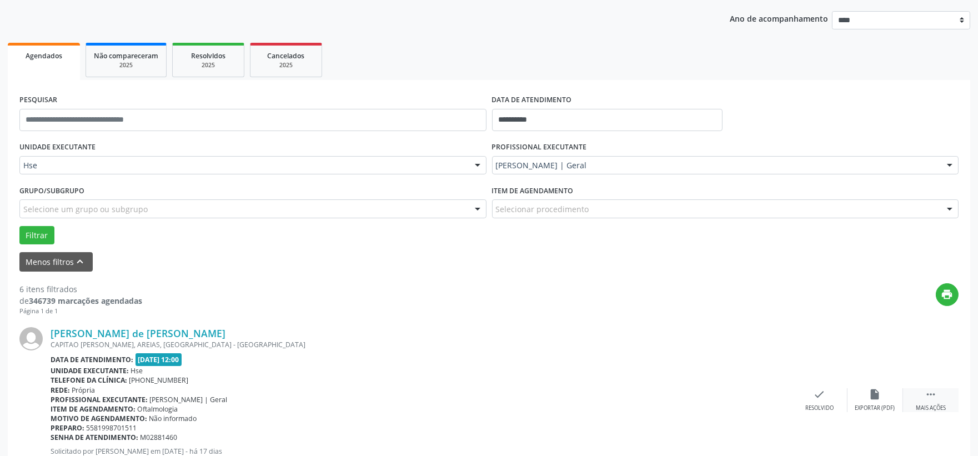
click at [925, 391] on icon "" at bounding box center [931, 394] width 12 height 12
click at [868, 397] on div "alarm_off Não compareceu" at bounding box center [875, 400] width 56 height 24
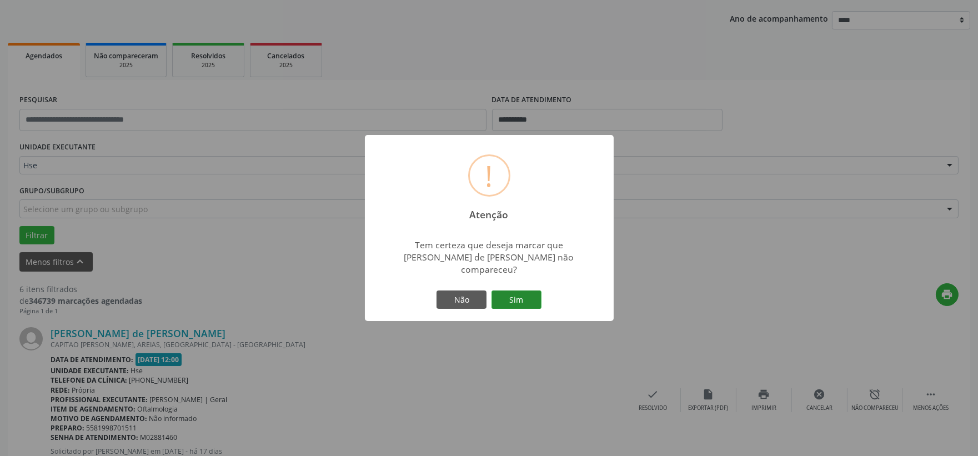
click at [526, 299] on button "Sim" at bounding box center [516, 299] width 50 height 19
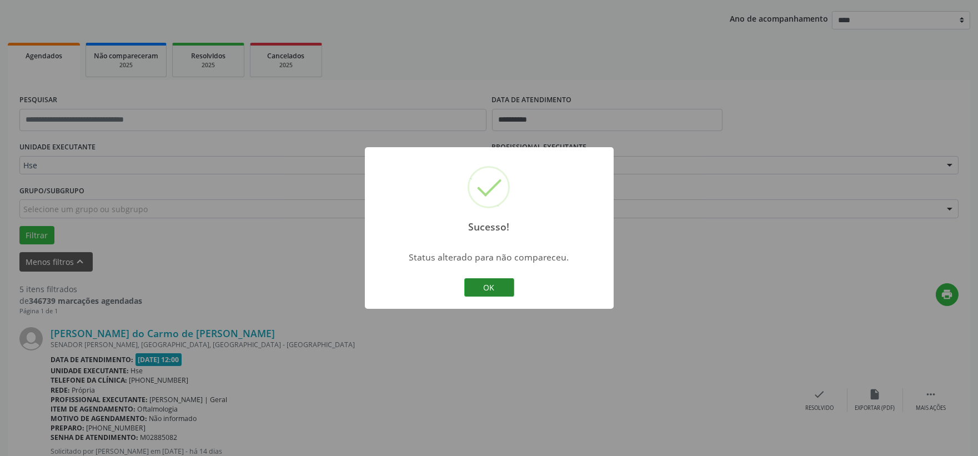
click at [491, 295] on button "OK" at bounding box center [489, 287] width 50 height 19
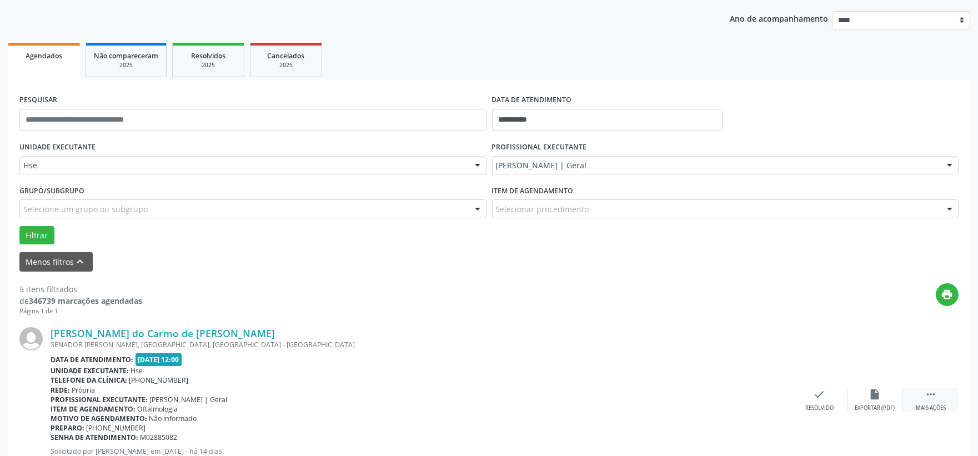
click at [921, 395] on div " Mais ações" at bounding box center [931, 400] width 56 height 24
click at [870, 399] on icon "alarm_off" at bounding box center [875, 394] width 12 height 12
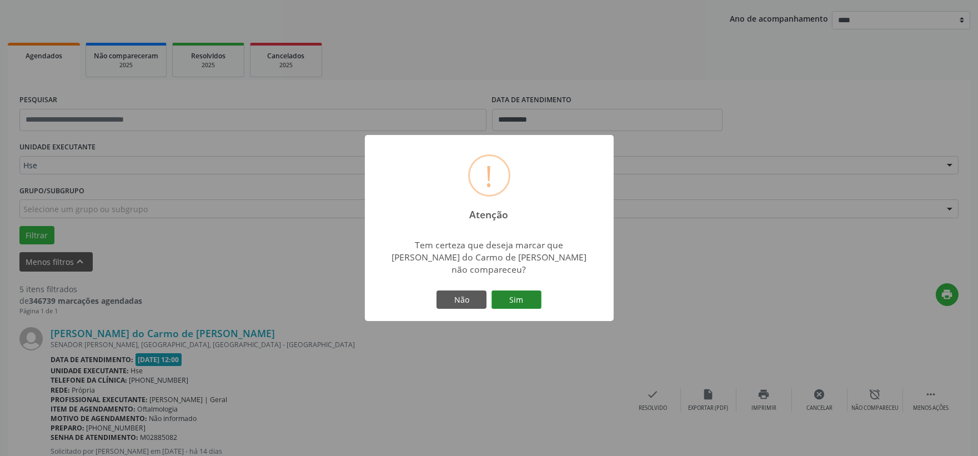
click at [522, 290] on button "Sim" at bounding box center [516, 299] width 50 height 19
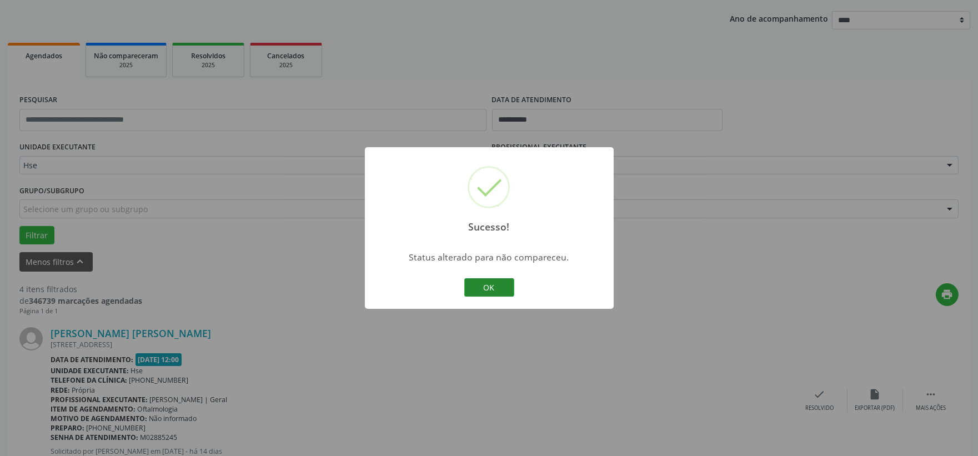
click at [496, 290] on button "OK" at bounding box center [489, 287] width 50 height 19
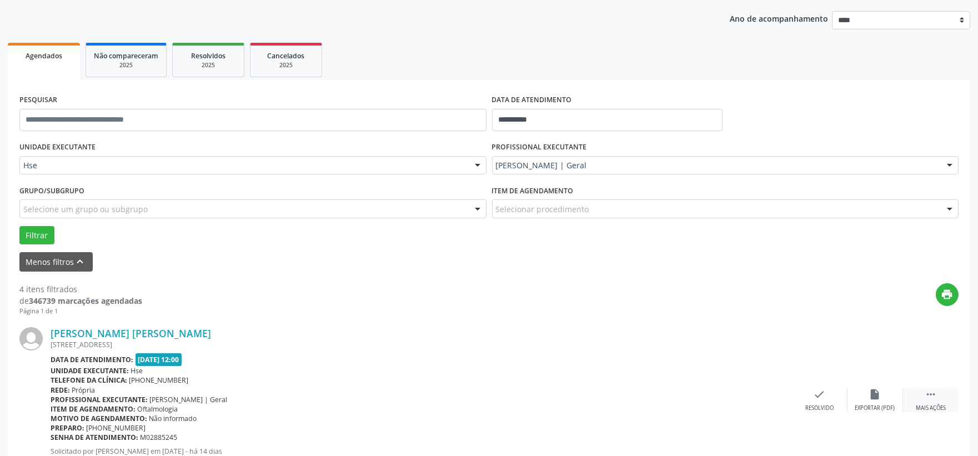
click at [921, 396] on div " Mais ações" at bounding box center [931, 400] width 56 height 24
click at [881, 396] on div "alarm_off Não compareceu" at bounding box center [875, 400] width 56 height 24
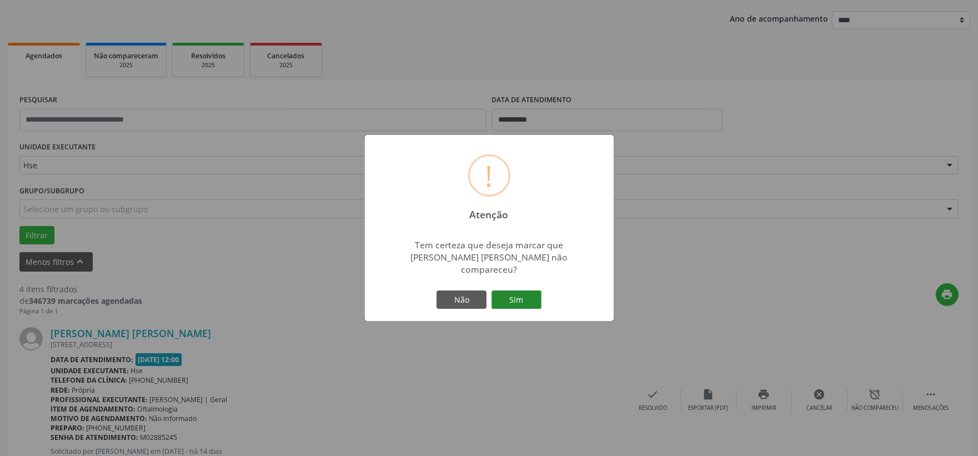
click at [534, 298] on button "Sim" at bounding box center [516, 299] width 50 height 19
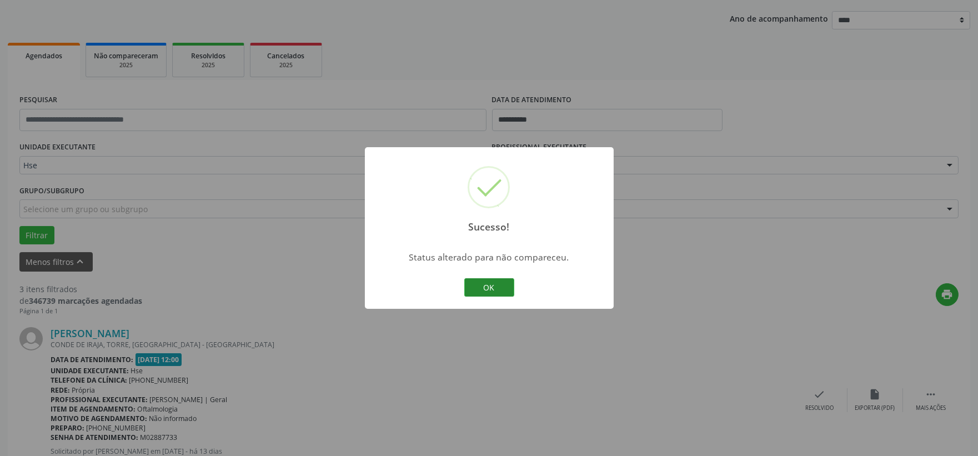
click at [496, 287] on button "OK" at bounding box center [489, 287] width 50 height 19
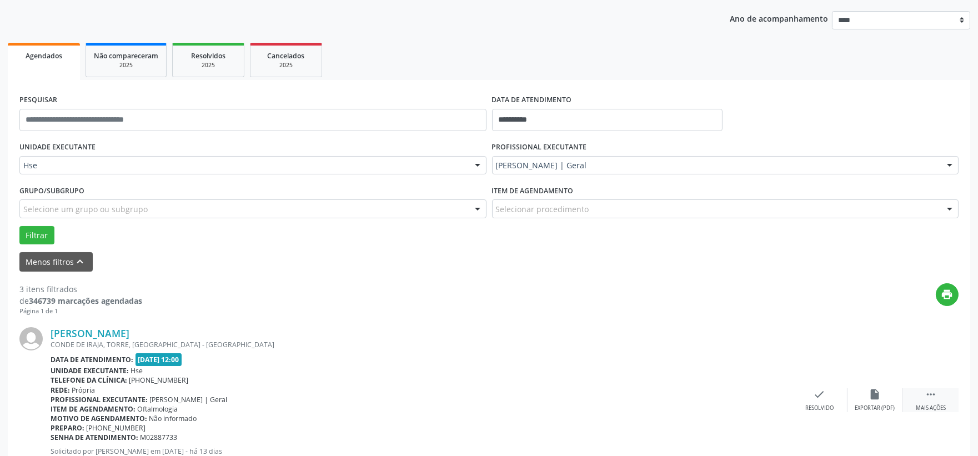
click at [925, 391] on icon "" at bounding box center [931, 394] width 12 height 12
click at [875, 395] on icon "alarm_off" at bounding box center [875, 394] width 12 height 12
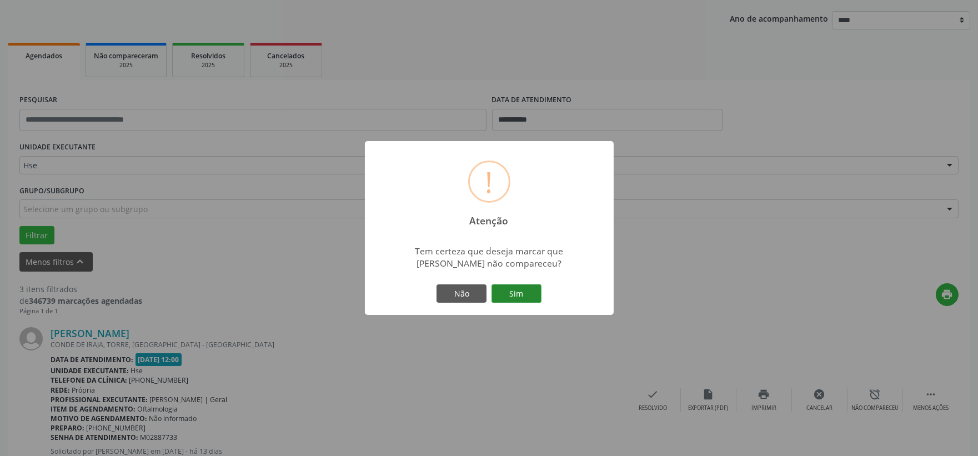
click at [519, 298] on button "Sim" at bounding box center [516, 293] width 50 height 19
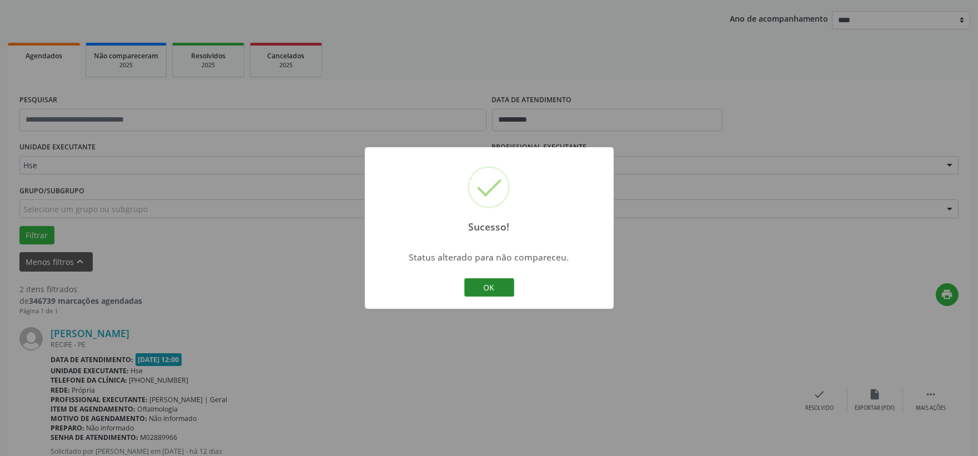
click at [506, 287] on button "OK" at bounding box center [489, 287] width 50 height 19
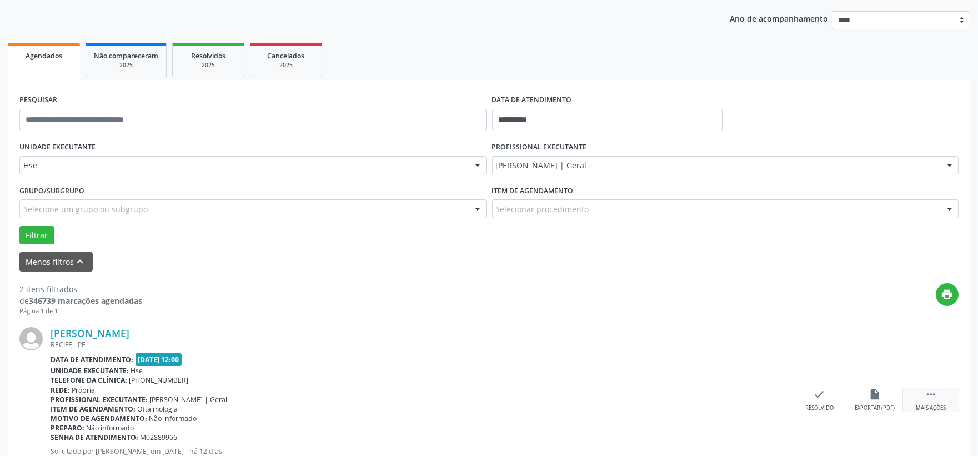
drag, startPoint x: 933, startPoint y: 401, endPoint x: 911, endPoint y: 404, distance: 21.8
click at [931, 401] on div " Mais ações" at bounding box center [931, 400] width 56 height 24
click at [881, 396] on div "alarm_off Não compareceu" at bounding box center [875, 400] width 56 height 24
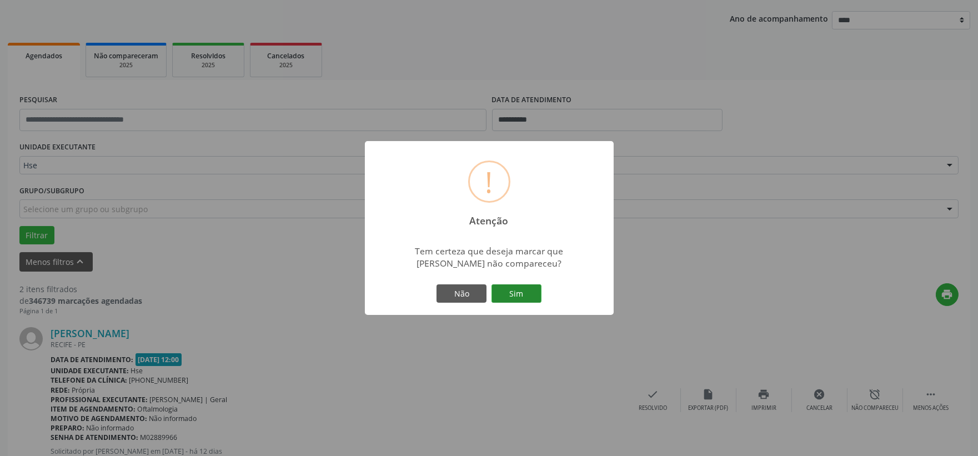
click at [509, 294] on button "Sim" at bounding box center [516, 293] width 50 height 19
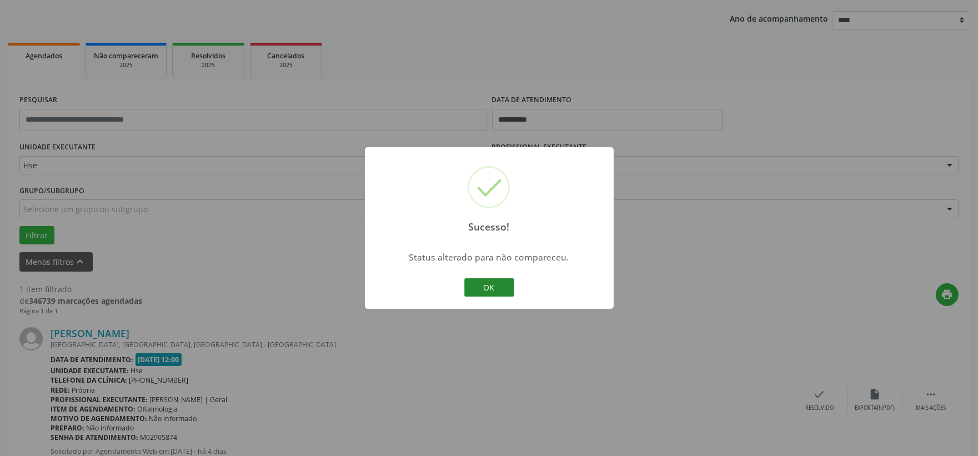
click at [484, 295] on button "OK" at bounding box center [489, 287] width 50 height 19
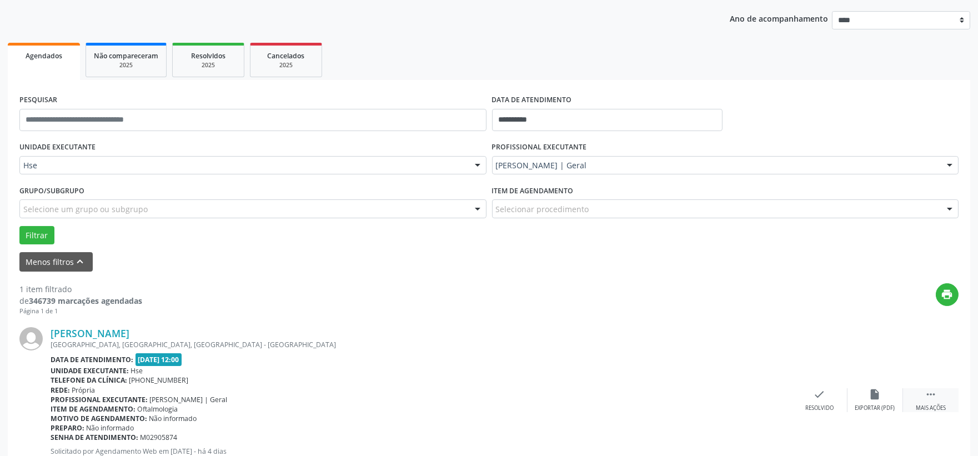
click at [936, 401] on div " Mais ações" at bounding box center [931, 400] width 56 height 24
click at [861, 402] on div "alarm_off Não compareceu" at bounding box center [875, 400] width 56 height 24
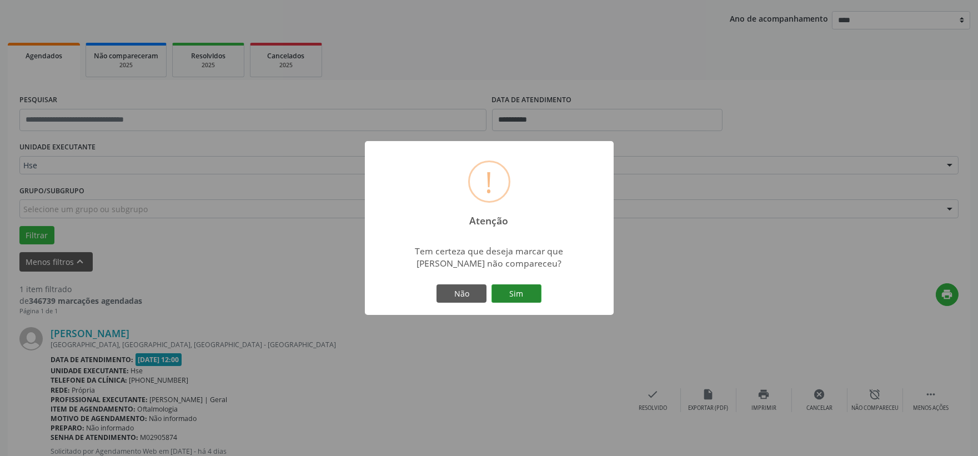
click at [518, 298] on button "Sim" at bounding box center [516, 293] width 50 height 19
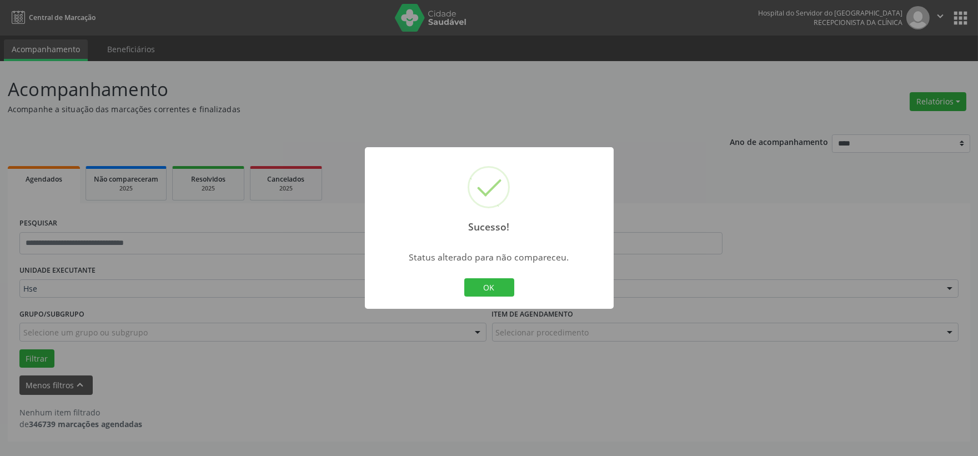
scroll to position [0, 0]
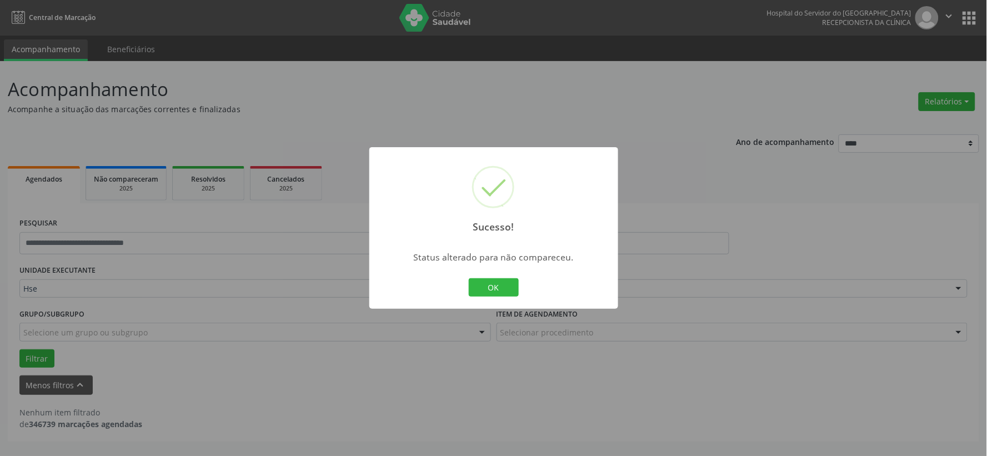
click at [483, 289] on button "OK" at bounding box center [494, 287] width 50 height 19
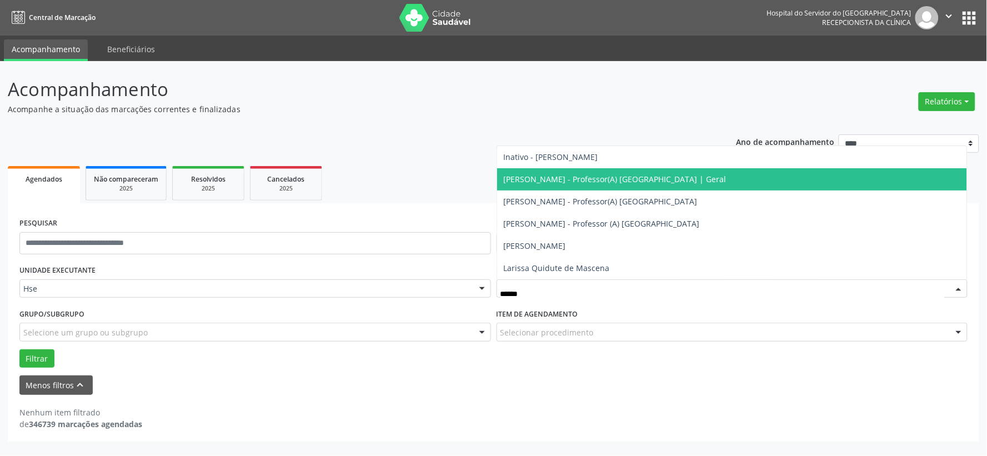
click at [572, 180] on span "[PERSON_NAME] - Professor(A) [GEOGRAPHIC_DATA] | Geral" at bounding box center [615, 179] width 223 height 11
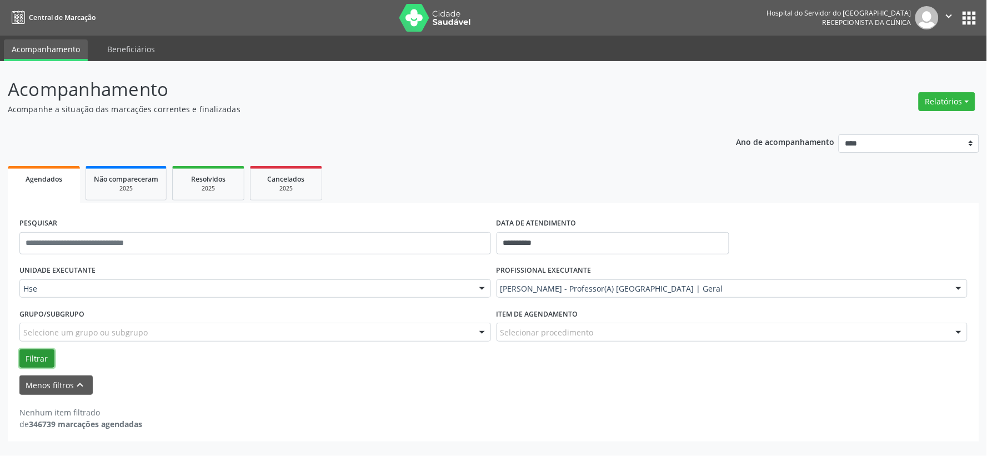
click at [41, 356] on button "Filtrar" at bounding box center [36, 358] width 35 height 19
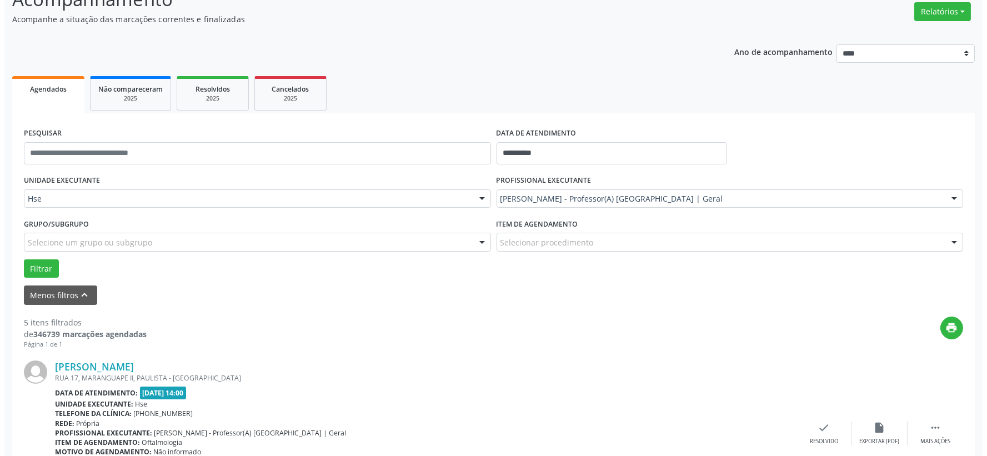
scroll to position [152, 0]
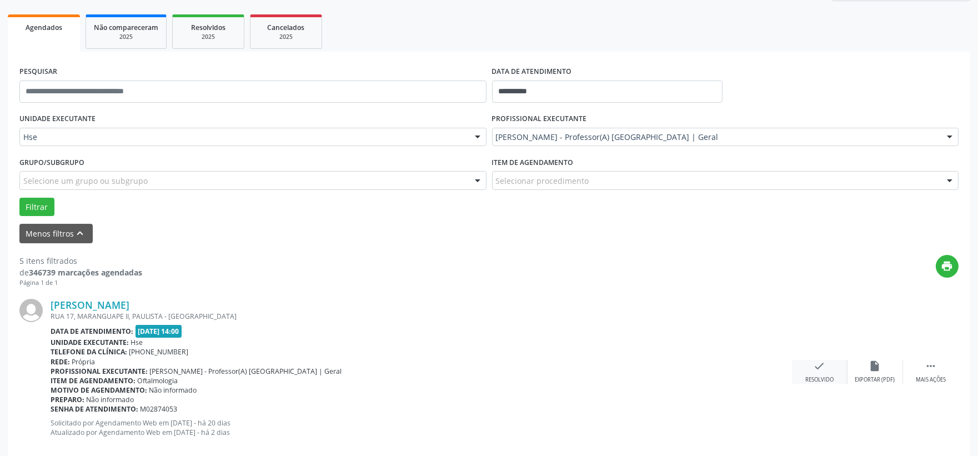
click at [801, 362] on div "check Resolvido" at bounding box center [820, 372] width 56 height 24
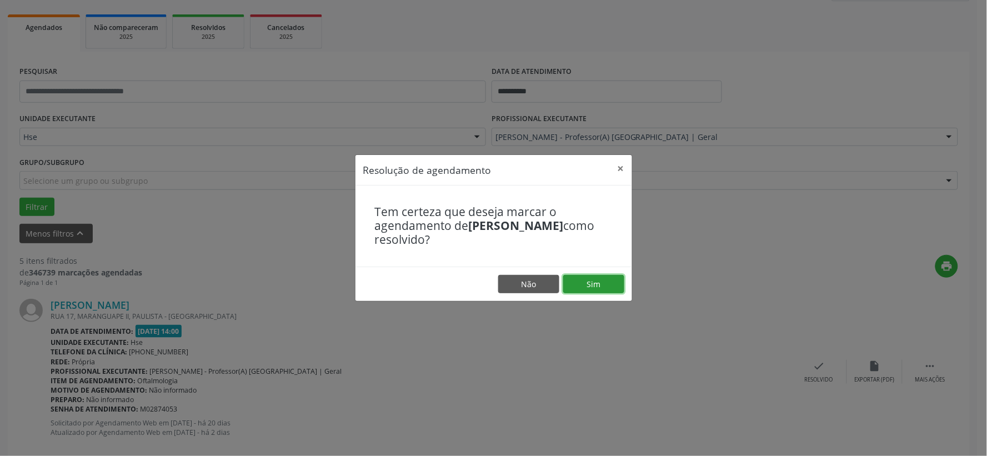
click at [615, 285] on button "Sim" at bounding box center [593, 284] width 61 height 19
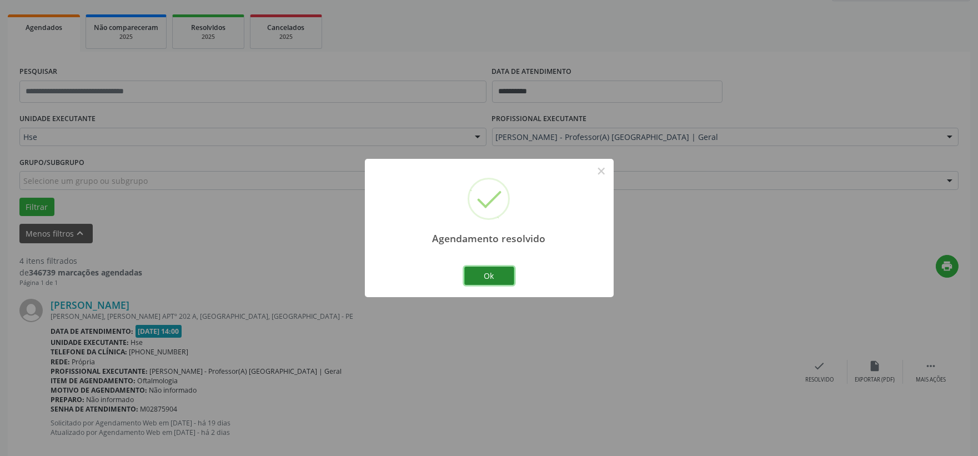
click at [494, 278] on button "Ok" at bounding box center [489, 276] width 50 height 19
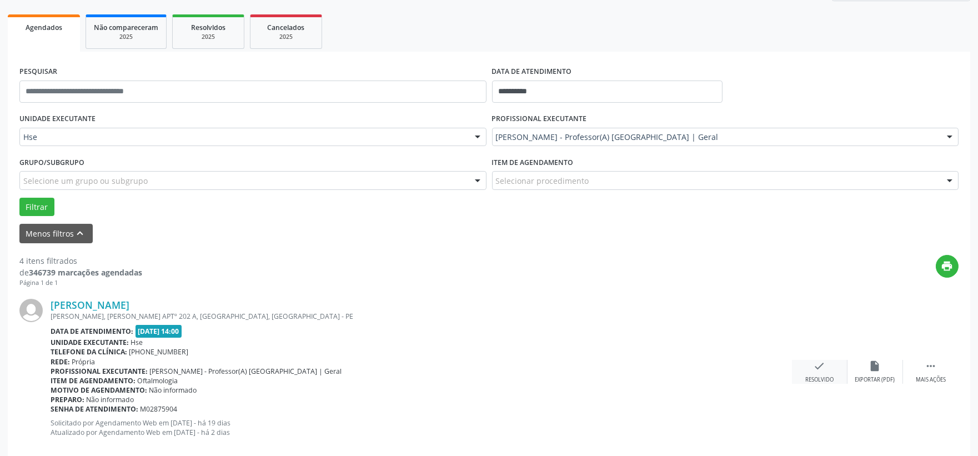
click at [805, 380] on div "Resolvido" at bounding box center [819, 380] width 28 height 8
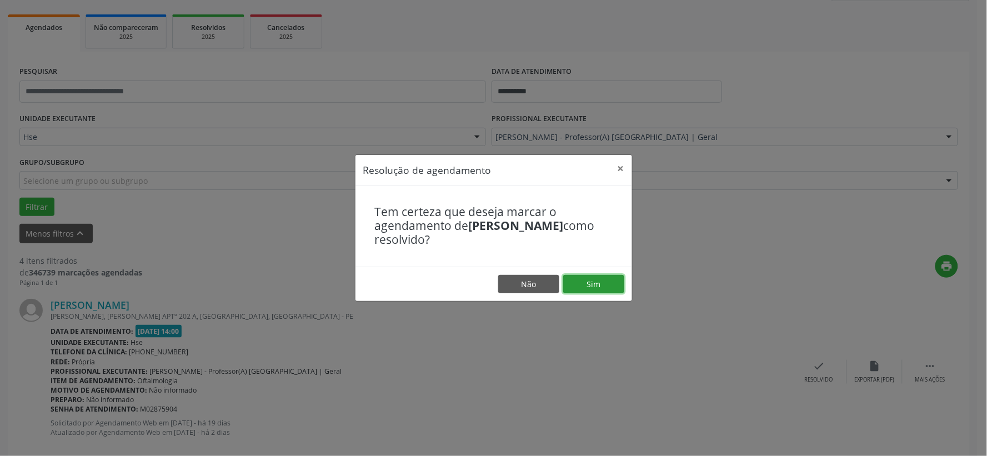
click at [583, 288] on button "Sim" at bounding box center [593, 284] width 61 height 19
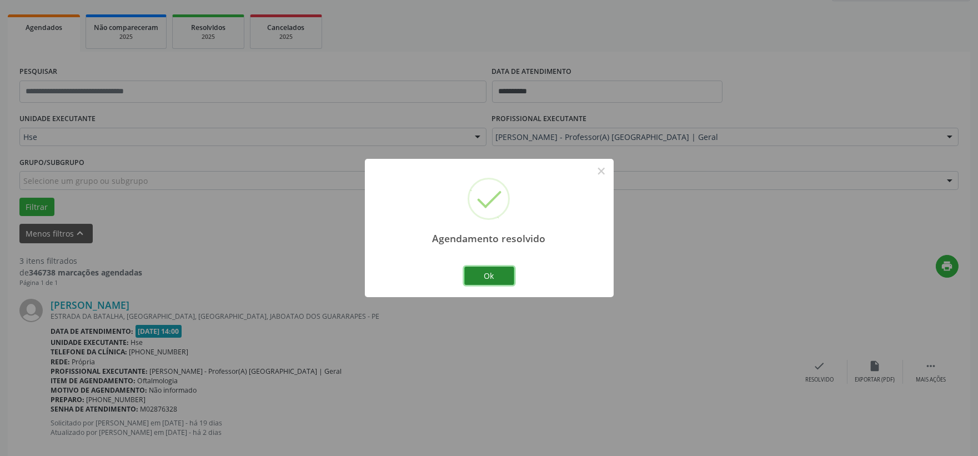
click at [498, 282] on button "Ok" at bounding box center [489, 276] width 50 height 19
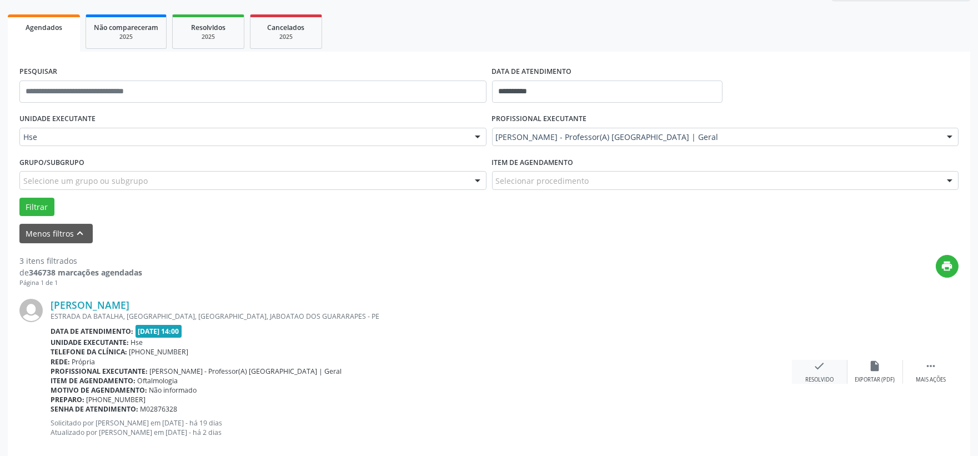
click at [800, 369] on div "check Resolvido" at bounding box center [820, 372] width 56 height 24
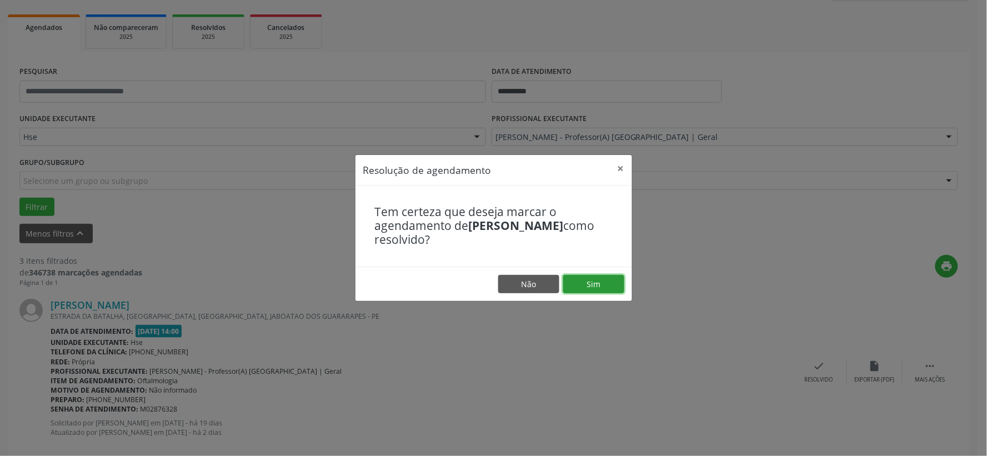
click at [607, 285] on button "Sim" at bounding box center [593, 284] width 61 height 19
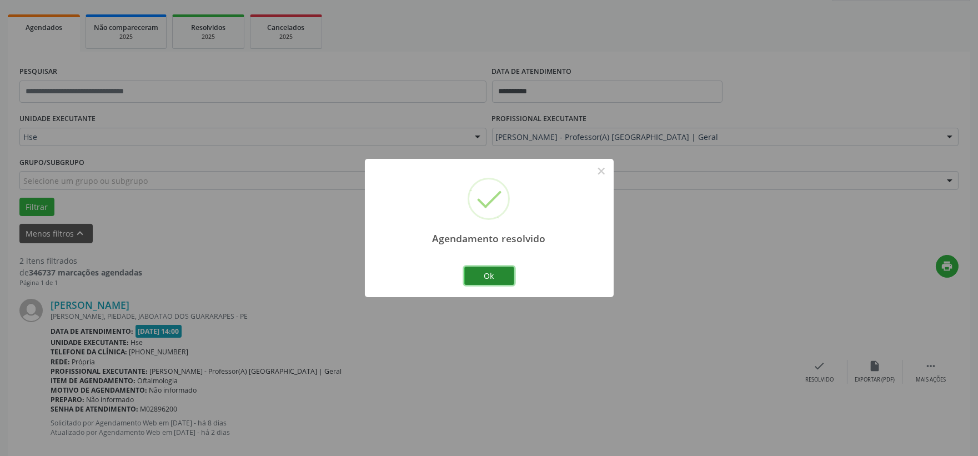
click at [485, 269] on button "Ok" at bounding box center [489, 276] width 50 height 19
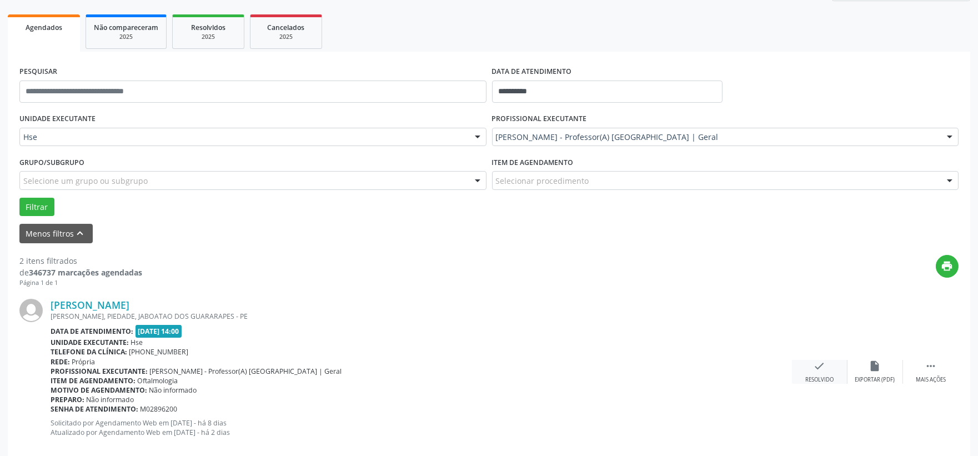
click at [807, 379] on div "Resolvido" at bounding box center [819, 380] width 28 height 8
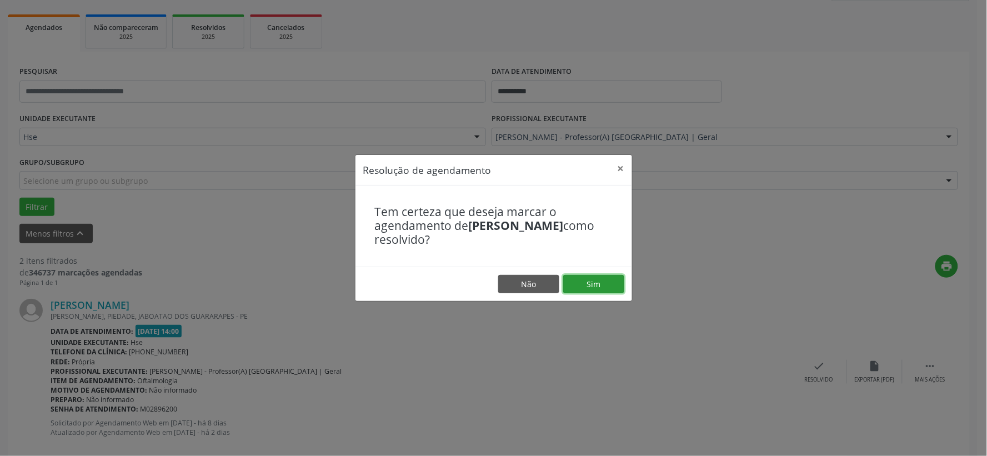
click at [599, 282] on button "Sim" at bounding box center [593, 284] width 61 height 19
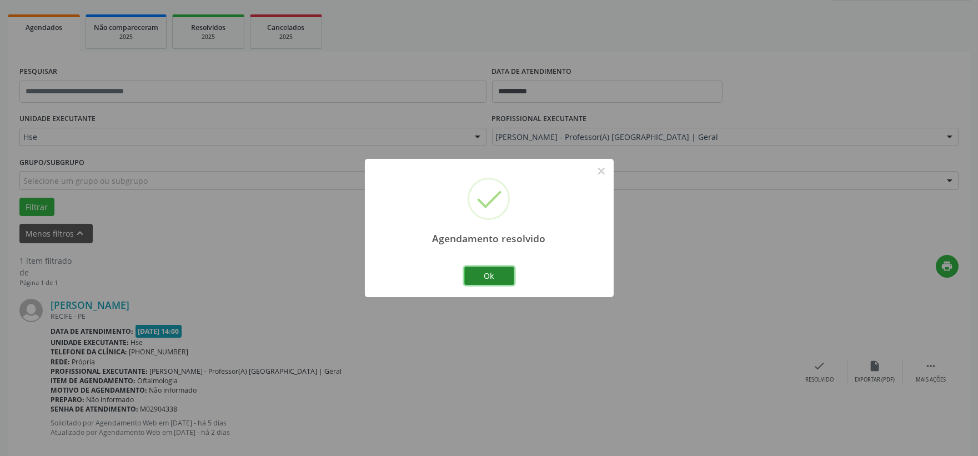
click at [492, 281] on button "Ok" at bounding box center [489, 276] width 50 height 19
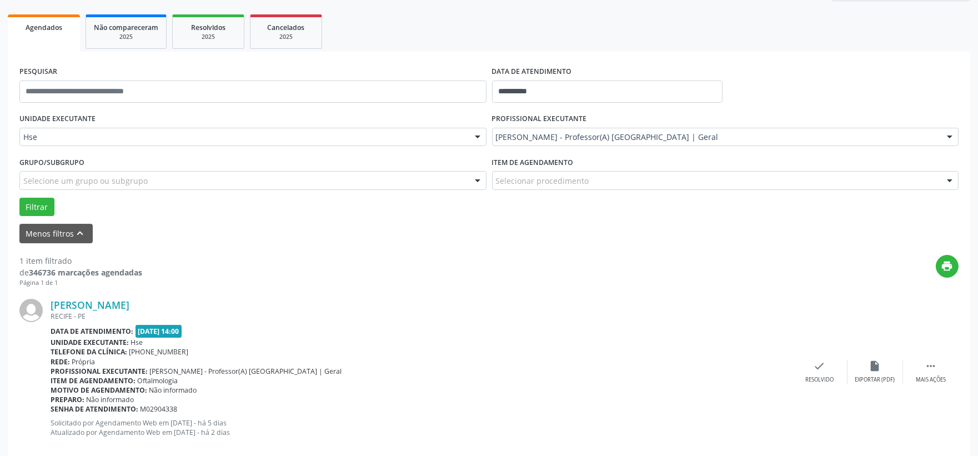
scroll to position [170, 0]
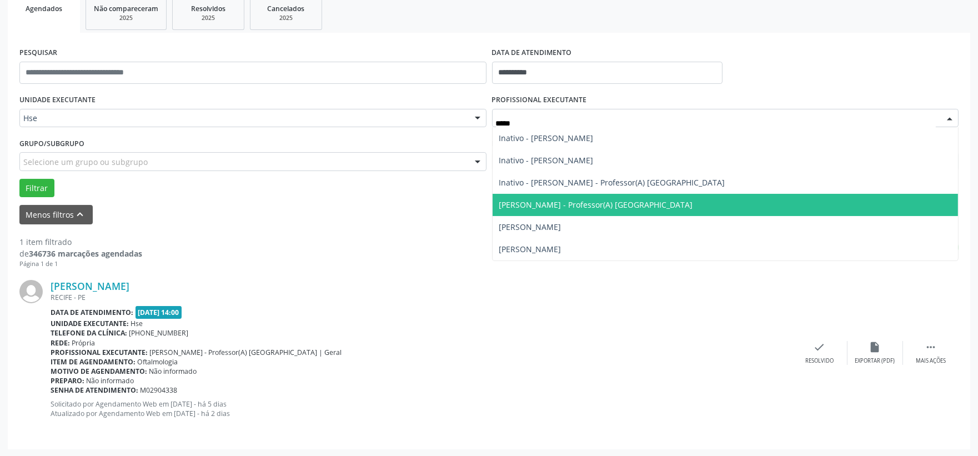
click at [531, 209] on span "[PERSON_NAME] - Professor(A) [GEOGRAPHIC_DATA]" at bounding box center [726, 205] width 466 height 22
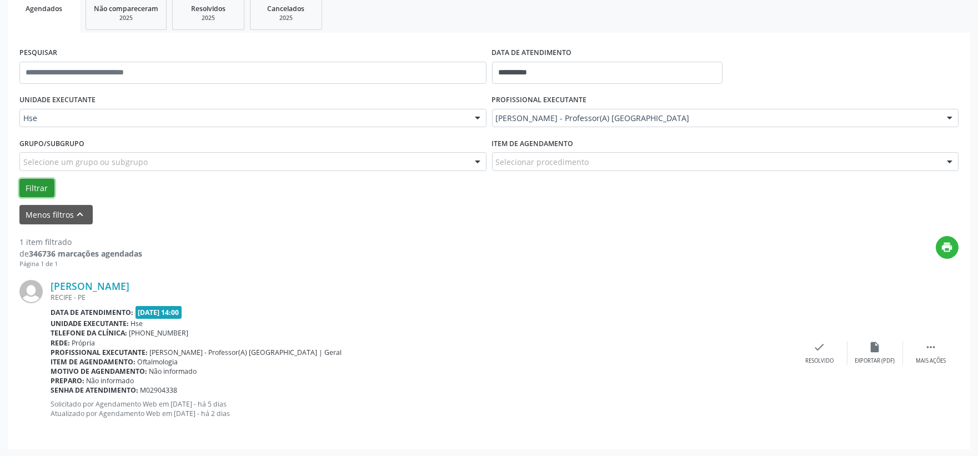
click at [46, 184] on button "Filtrar" at bounding box center [36, 188] width 35 height 19
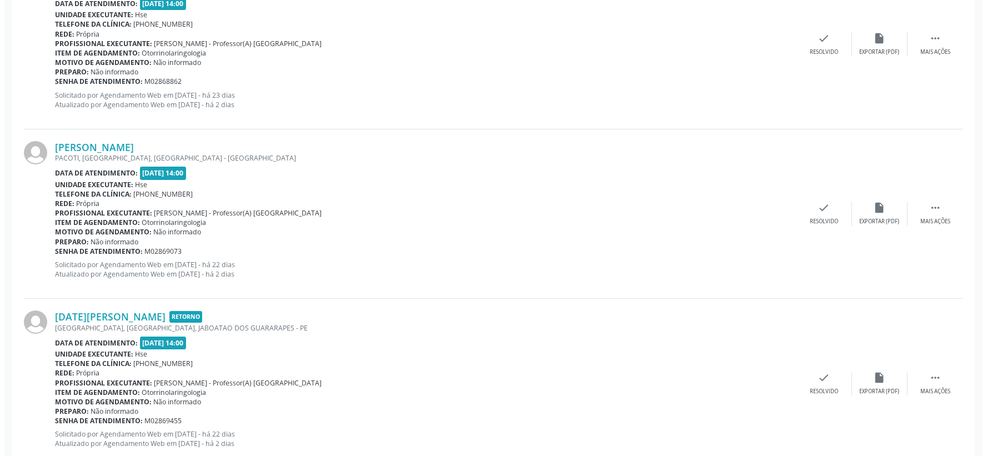
scroll to position [602, 0]
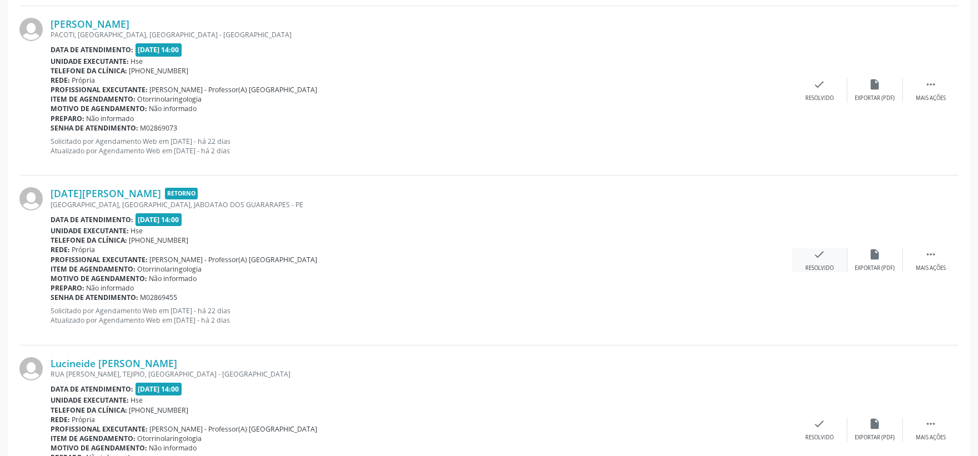
click at [822, 259] on icon "check" at bounding box center [819, 254] width 12 height 12
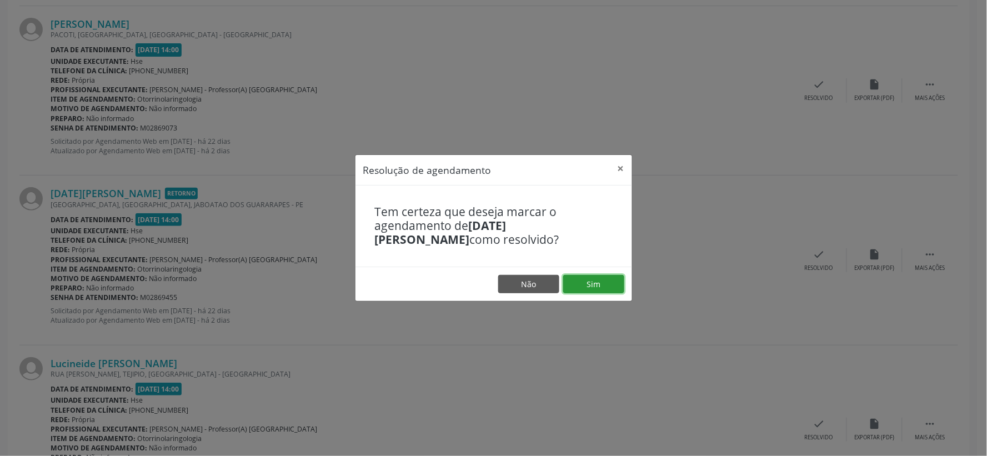
click at [583, 284] on button "Sim" at bounding box center [593, 284] width 61 height 19
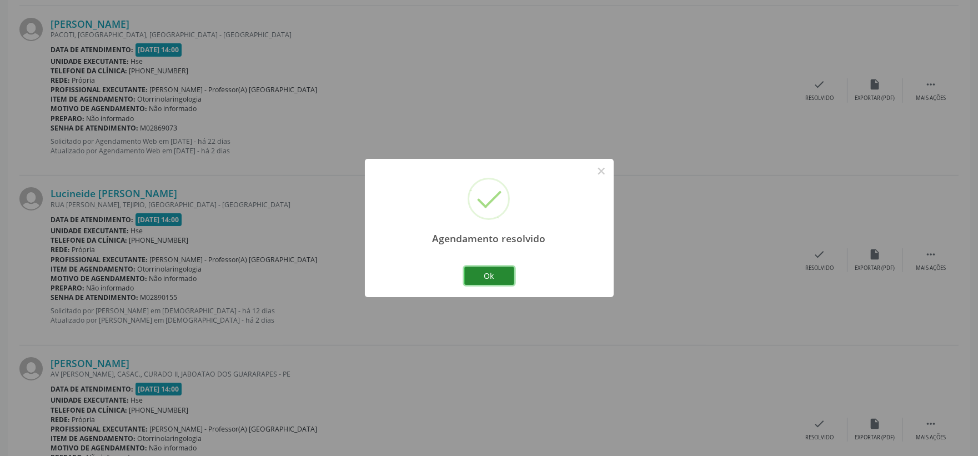
click at [498, 269] on button "Ok" at bounding box center [489, 276] width 50 height 19
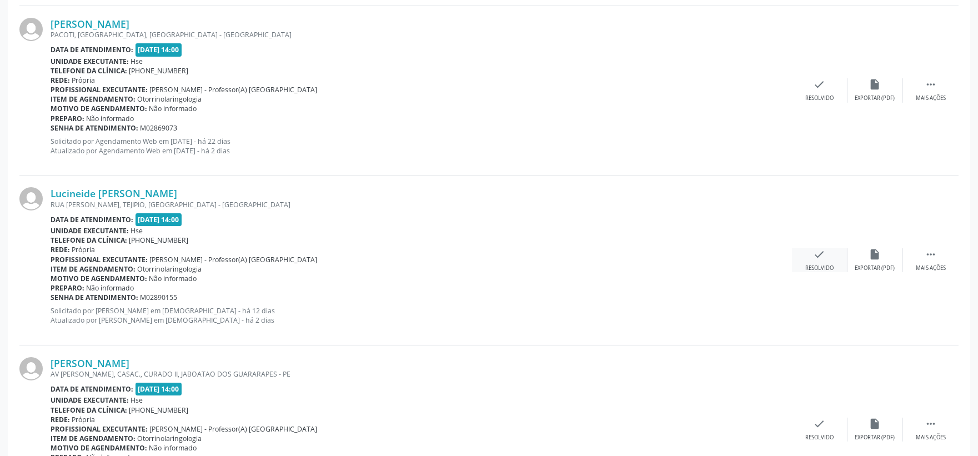
click at [822, 260] on div "check Resolvido" at bounding box center [820, 260] width 56 height 24
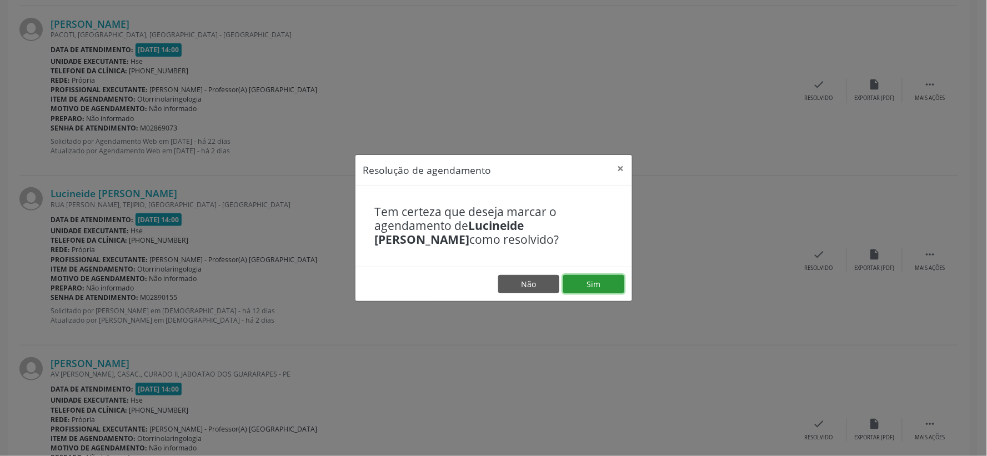
click at [590, 278] on button "Sim" at bounding box center [593, 284] width 61 height 19
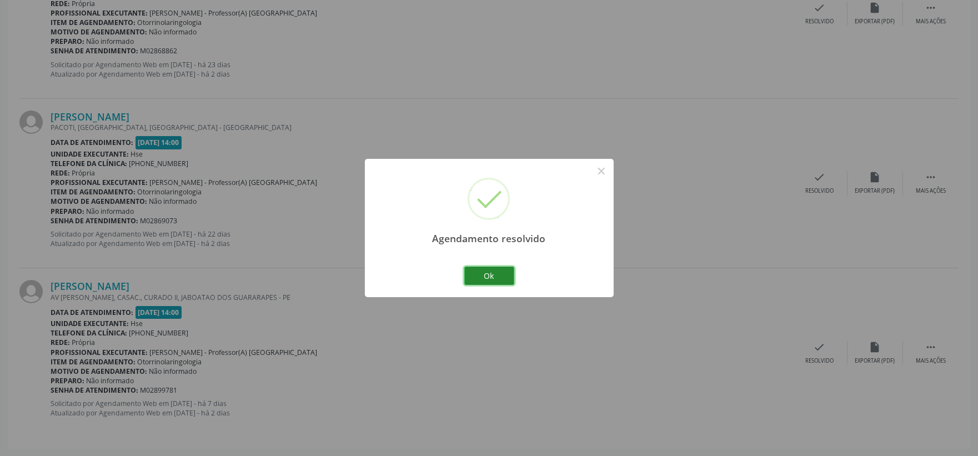
click at [481, 276] on button "Ok" at bounding box center [489, 276] width 50 height 19
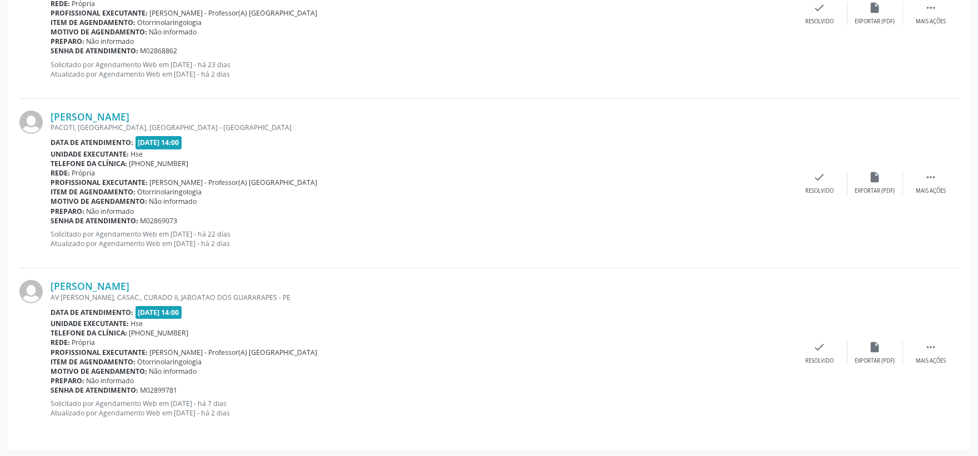
scroll to position [263, 0]
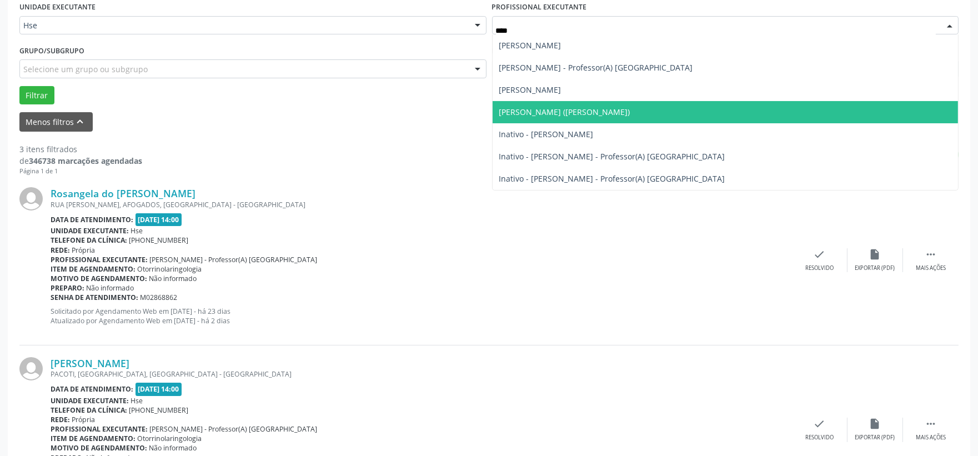
type input "*****"
click at [575, 107] on span "[PERSON_NAME] ([PERSON_NAME])" at bounding box center [564, 112] width 131 height 11
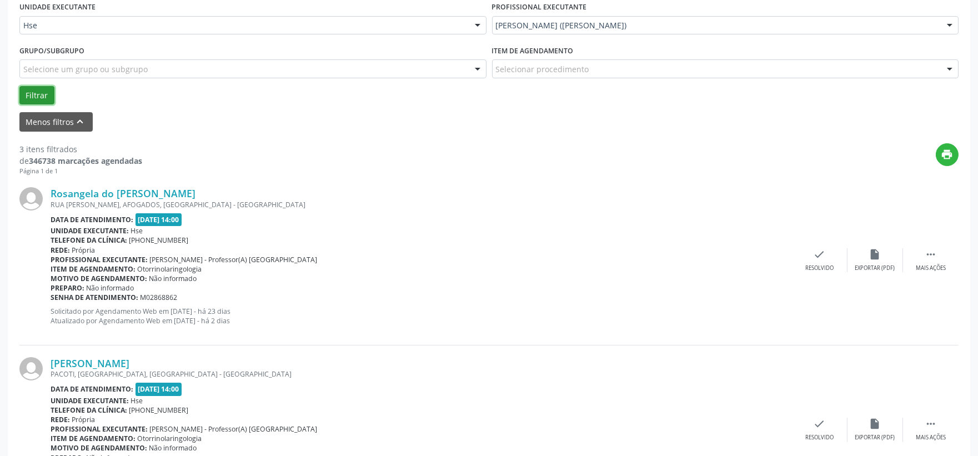
click at [23, 93] on button "Filtrar" at bounding box center [36, 95] width 35 height 19
click at [820, 259] on icon "check" at bounding box center [819, 254] width 12 height 12
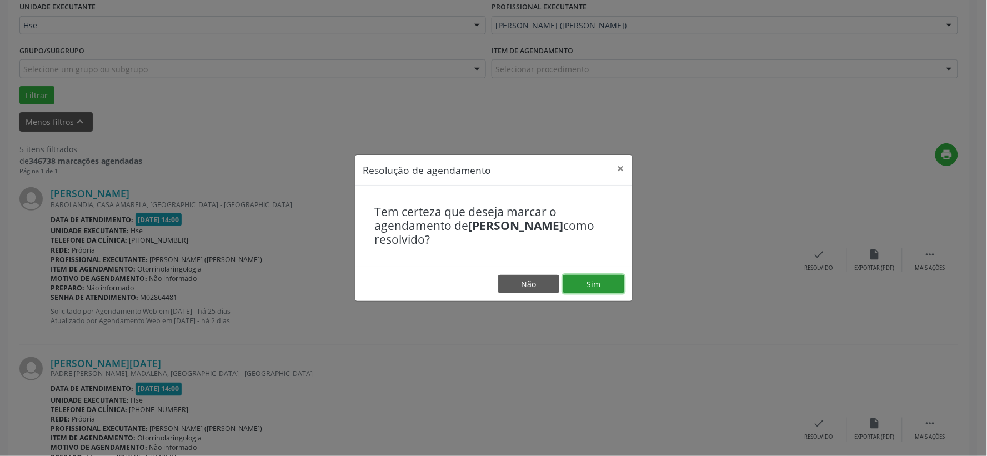
click at [601, 286] on button "Sim" at bounding box center [593, 284] width 61 height 19
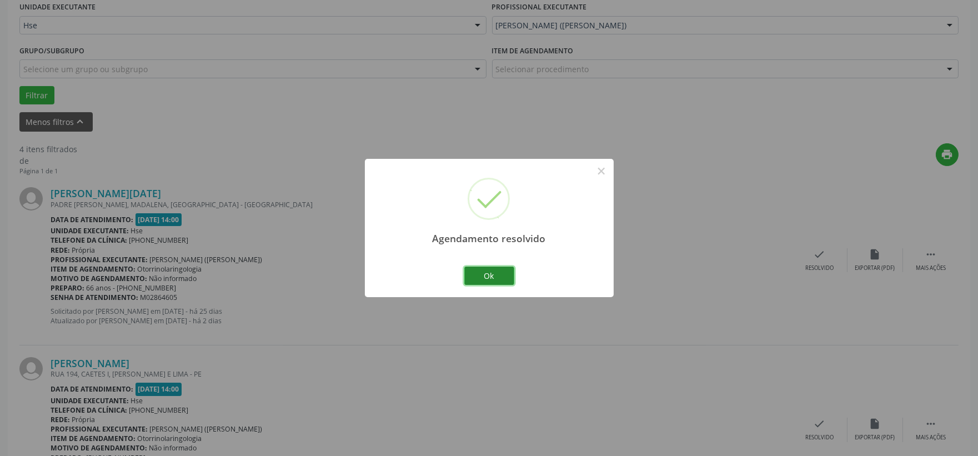
click at [501, 279] on button "Ok" at bounding box center [489, 276] width 50 height 19
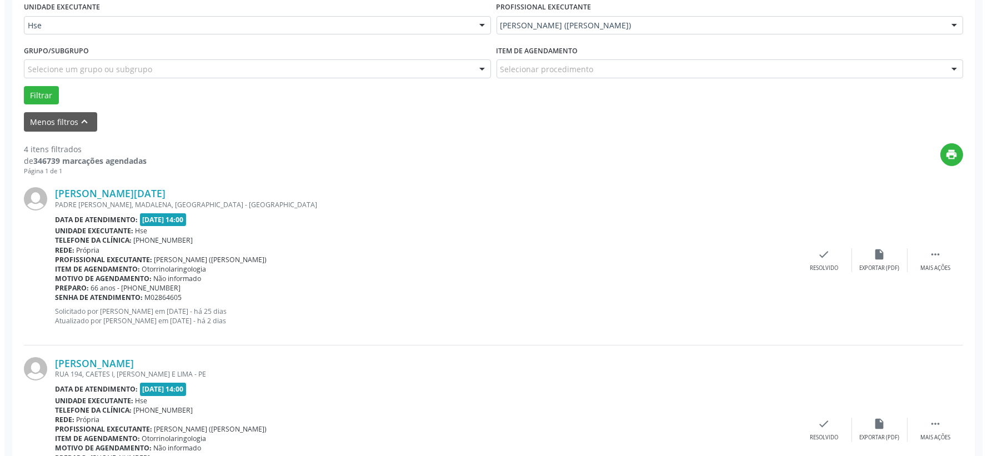
scroll to position [386, 0]
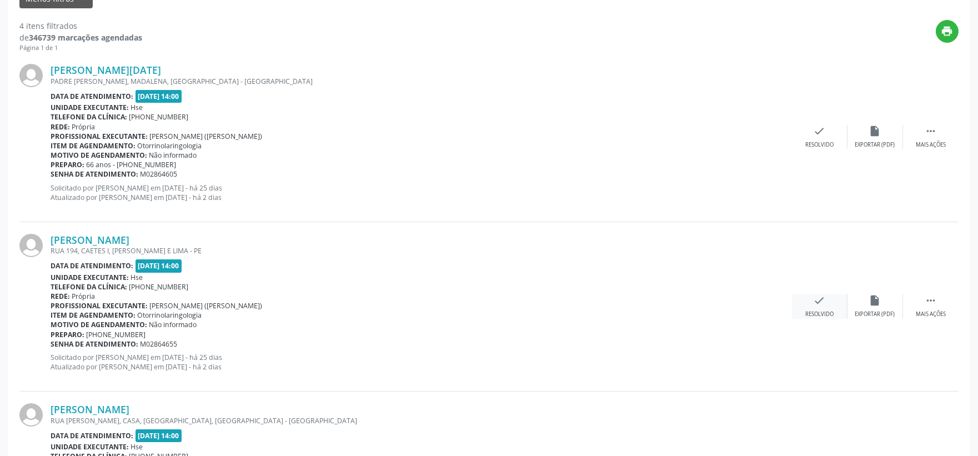
click at [819, 303] on icon "check" at bounding box center [819, 300] width 12 height 12
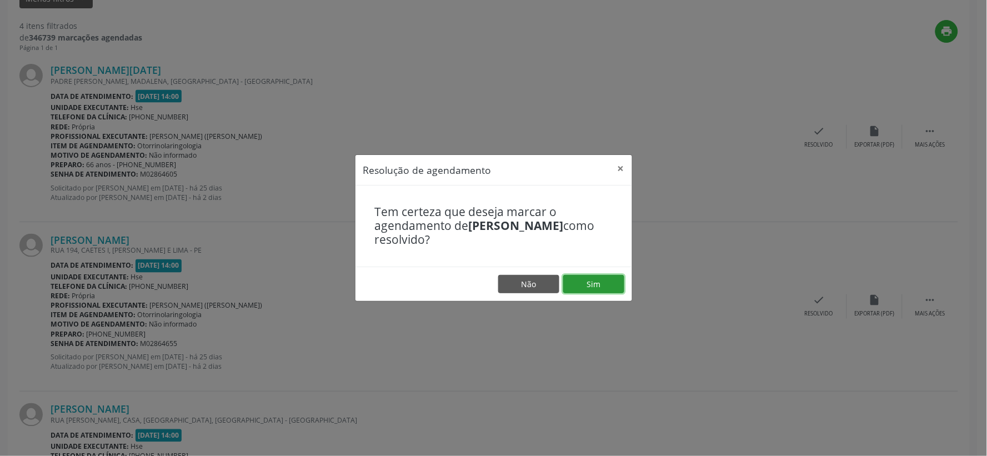
click at [608, 284] on button "Sim" at bounding box center [593, 284] width 61 height 19
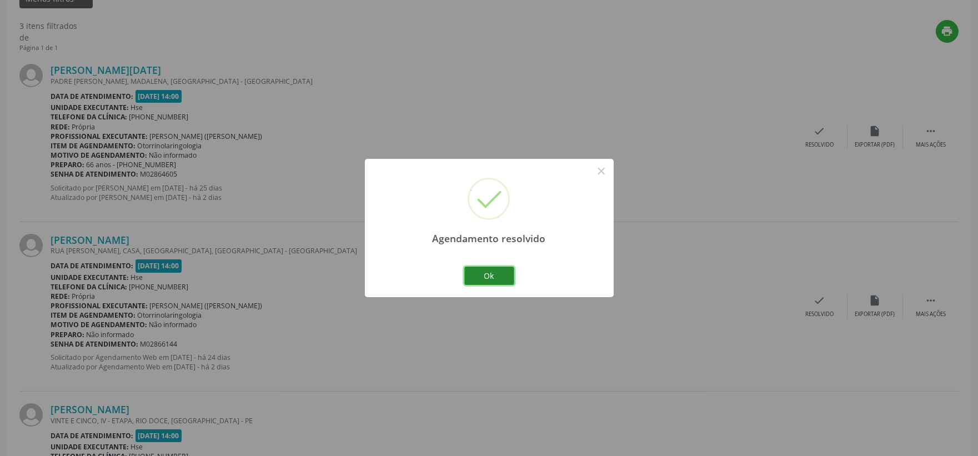
click at [494, 276] on button "Ok" at bounding box center [489, 276] width 50 height 19
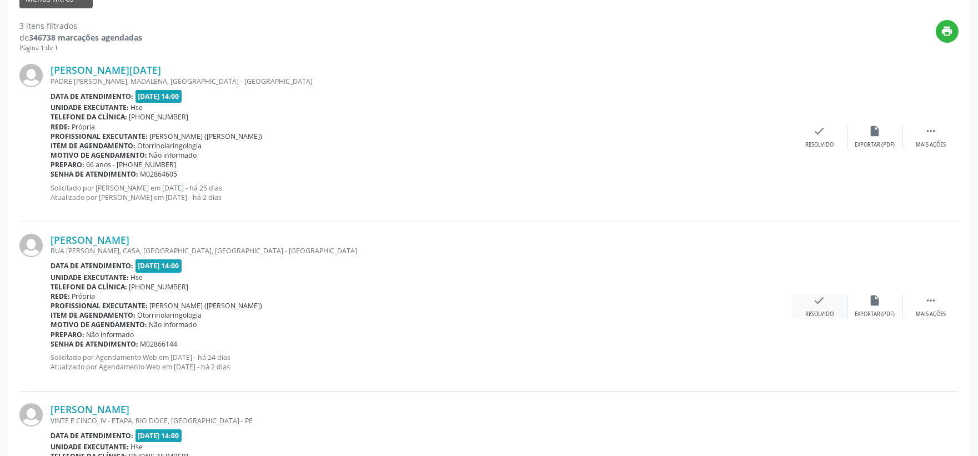
click at [798, 308] on div "check Resolvido" at bounding box center [820, 306] width 56 height 24
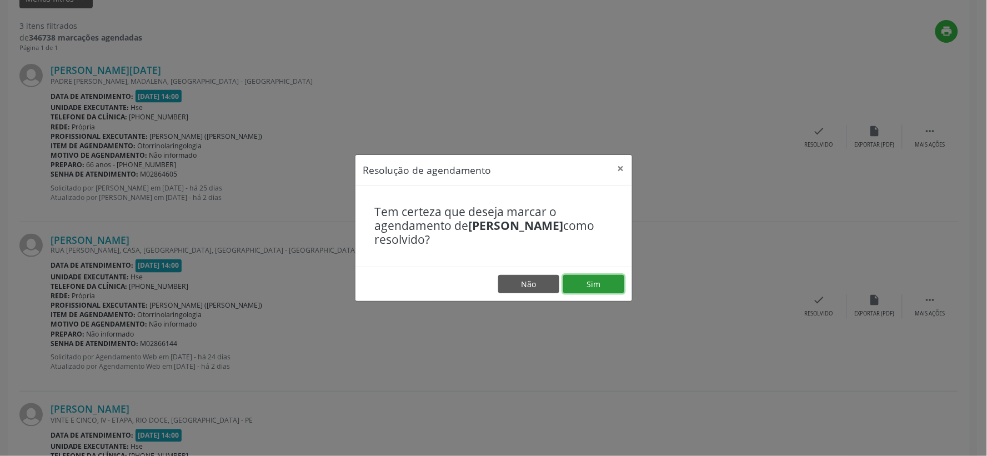
click at [603, 279] on button "Sim" at bounding box center [593, 284] width 61 height 19
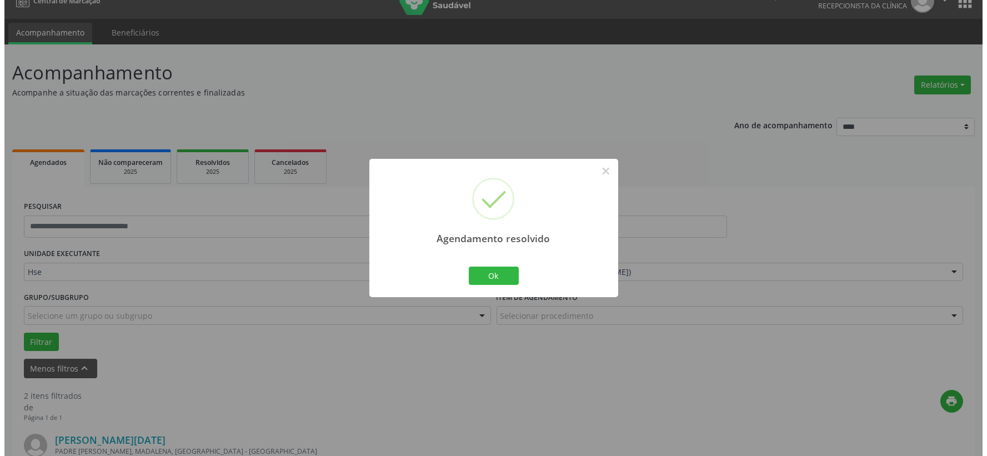
scroll to position [340, 0]
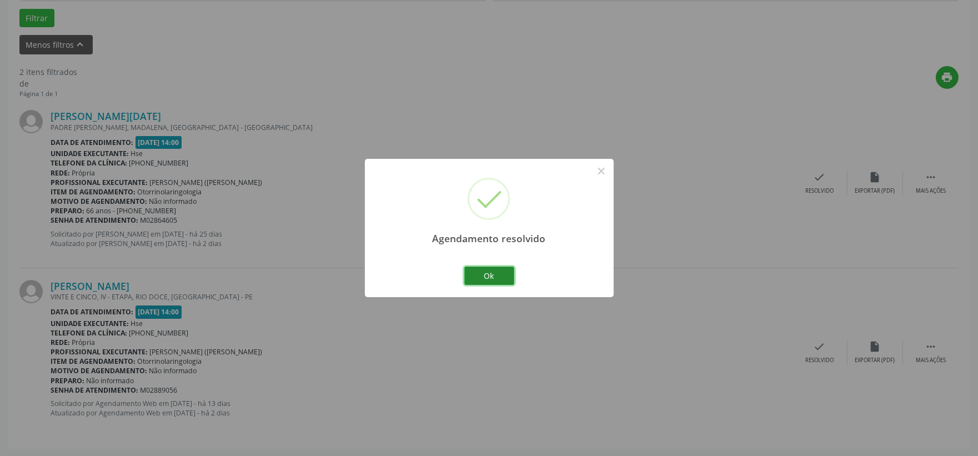
click at [500, 273] on button "Ok" at bounding box center [489, 276] width 50 height 19
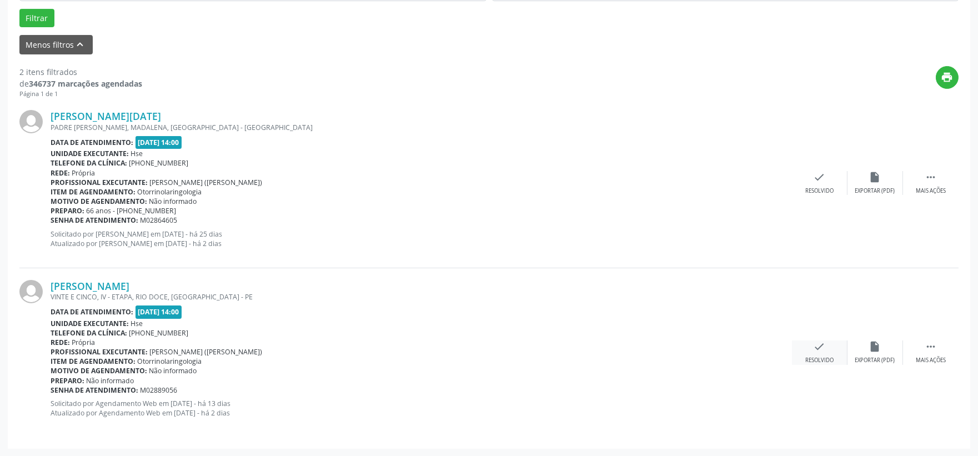
click at [830, 350] on div "check Resolvido" at bounding box center [820, 352] width 56 height 24
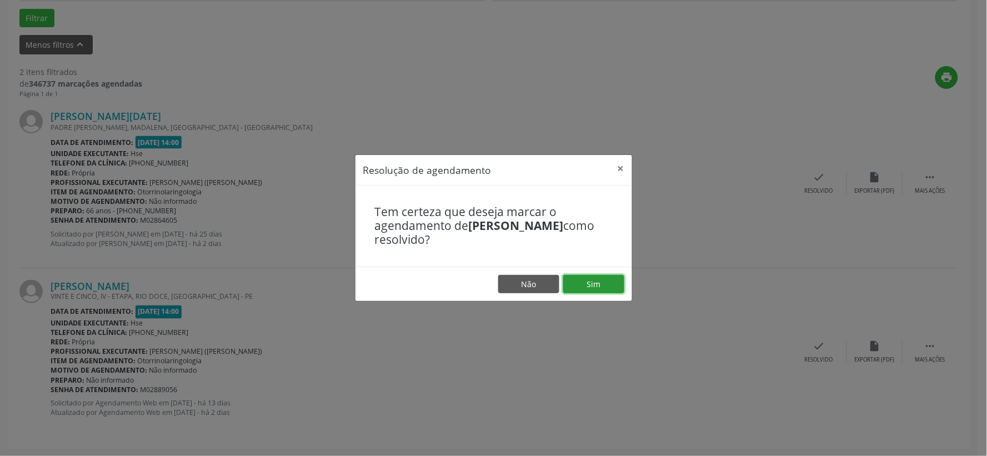
click at [597, 287] on button "Sim" at bounding box center [593, 284] width 61 height 19
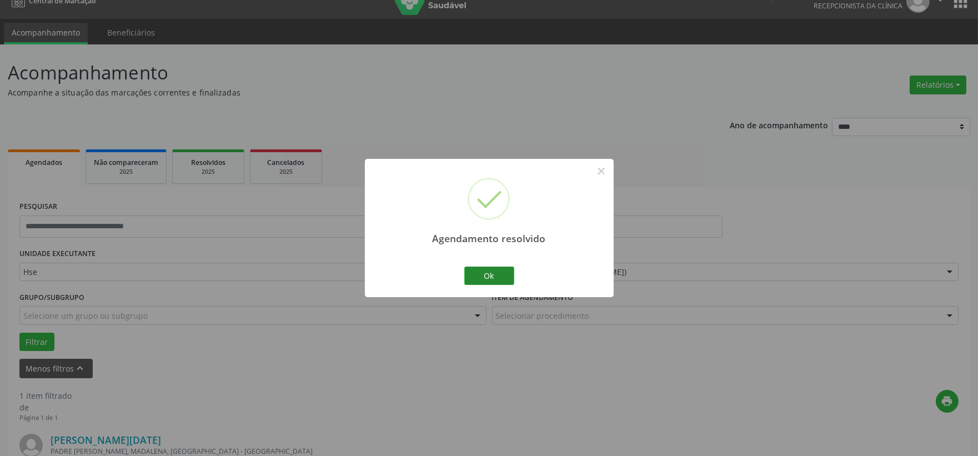
scroll to position [170, 0]
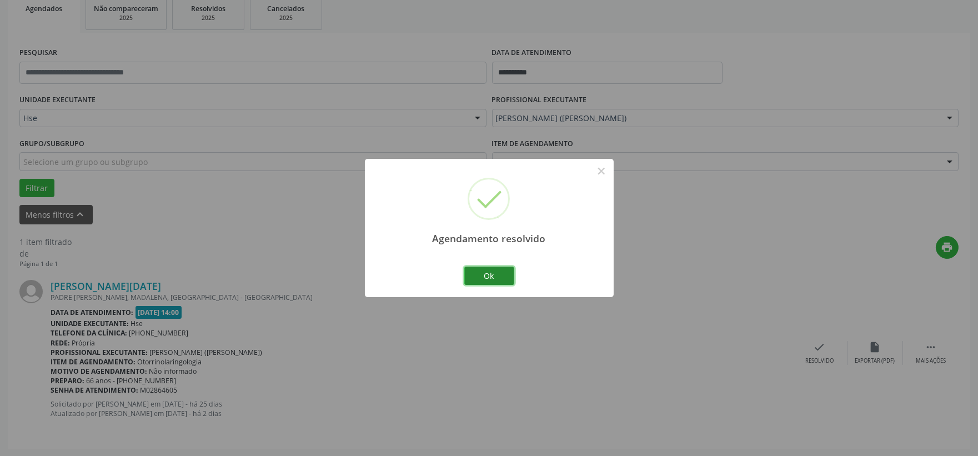
click at [505, 283] on button "Ok" at bounding box center [489, 276] width 50 height 19
